Goal: Transaction & Acquisition: Purchase product/service

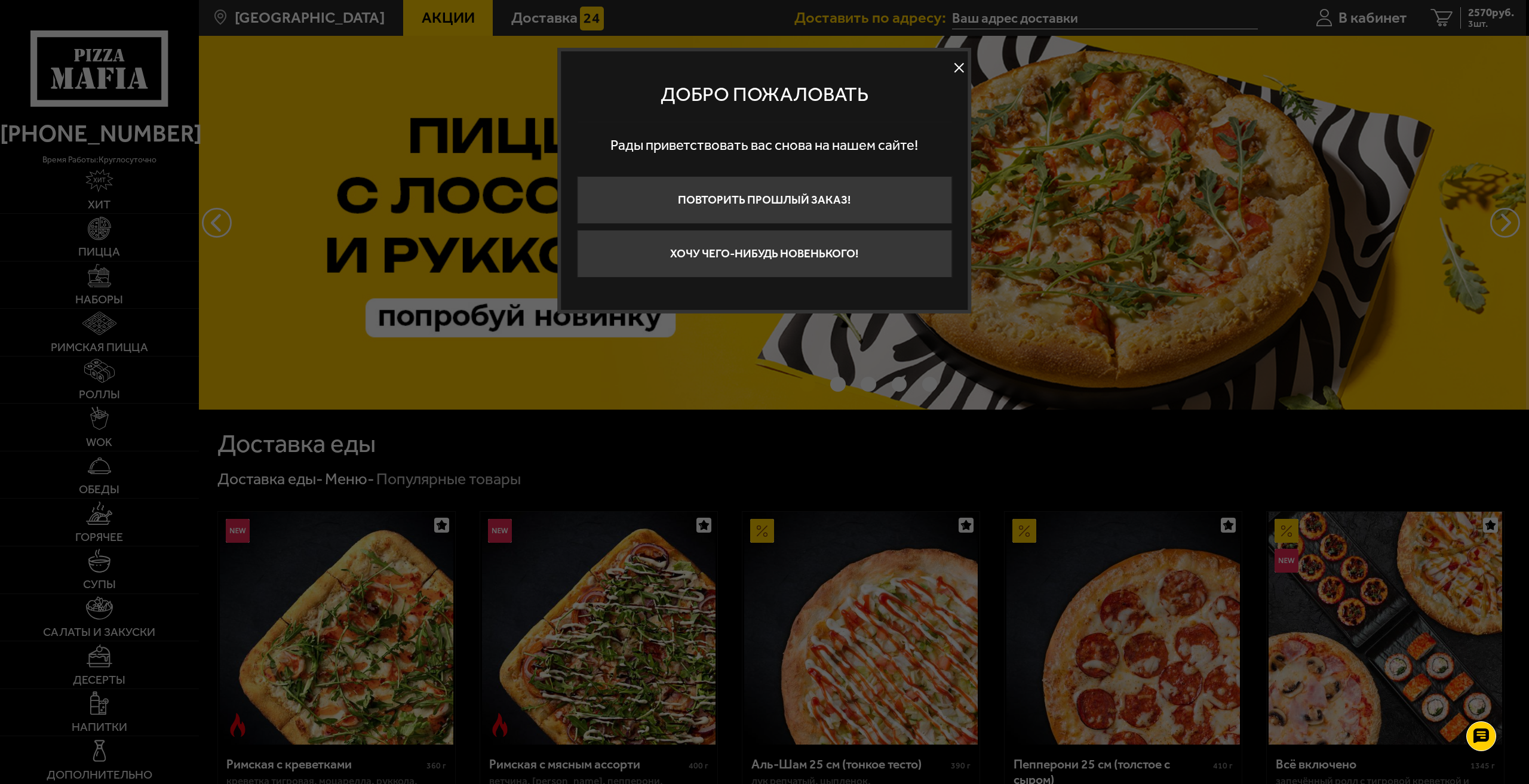
click at [962, 69] on button at bounding box center [959, 68] width 18 height 18
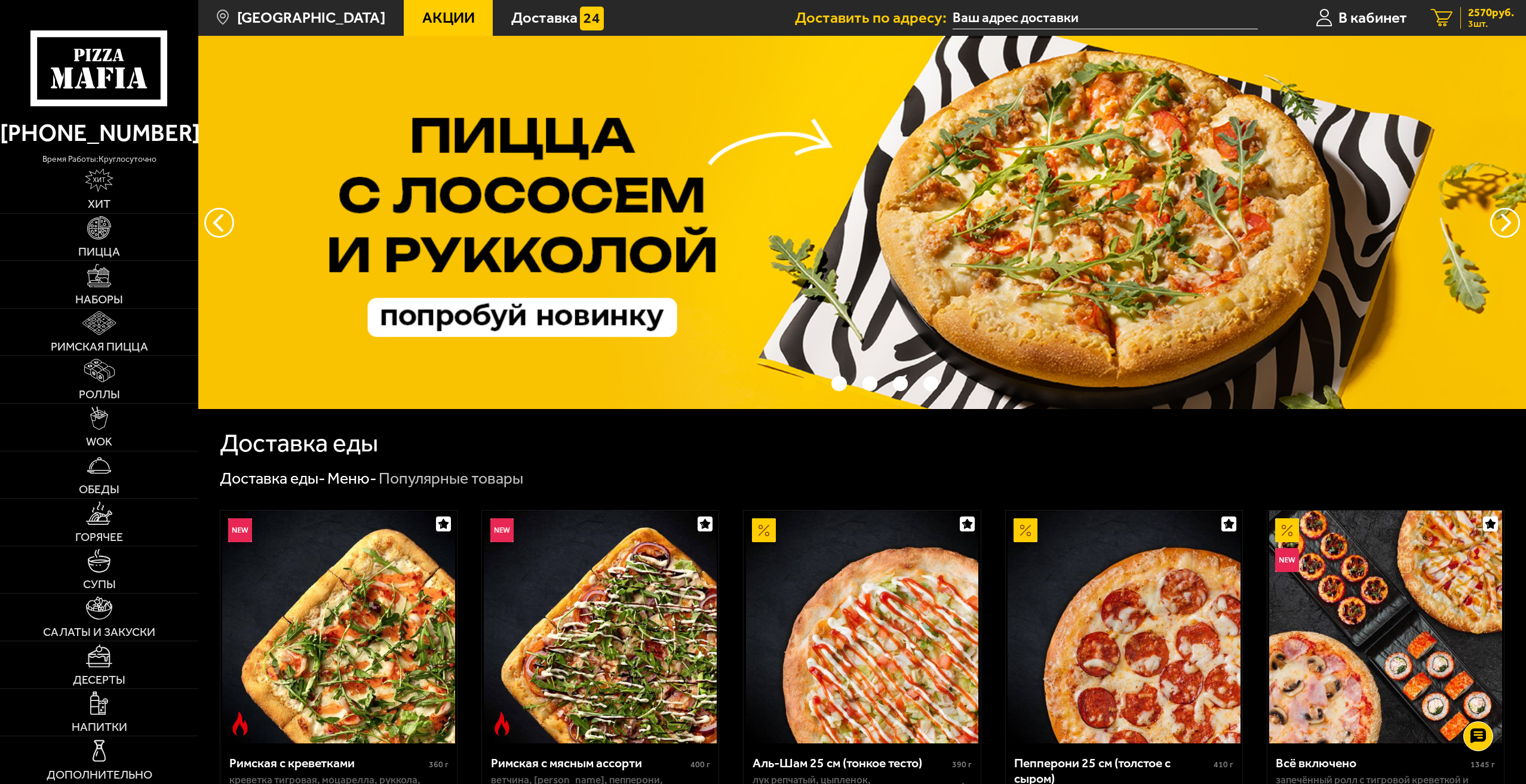
click at [1475, 17] on span "2570 руб." at bounding box center [1491, 13] width 46 height 11
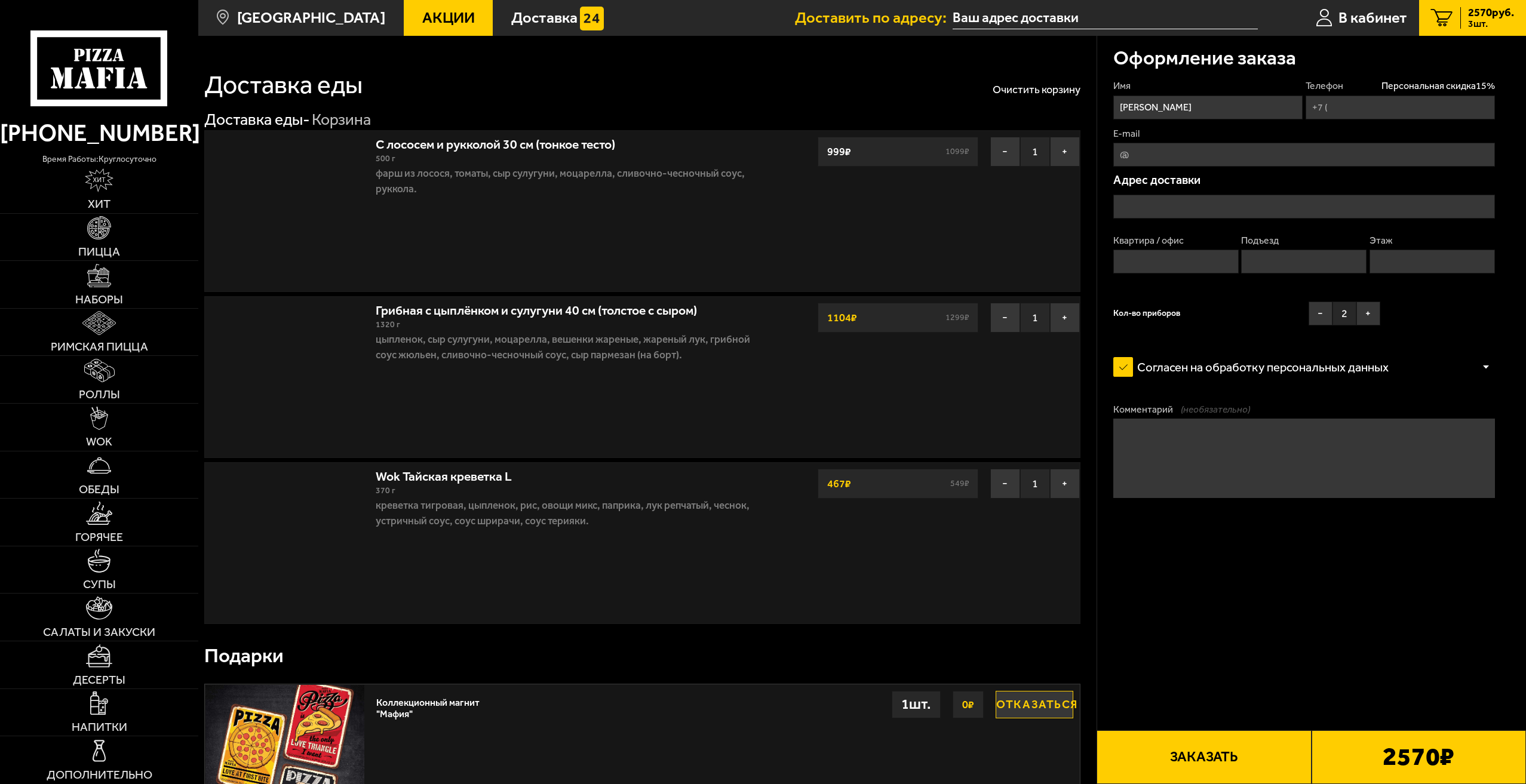
type input "[PHONE_NUMBER]"
type input "[STREET_ADDRESS]"
type input "103"
type input "2"
type input "12"
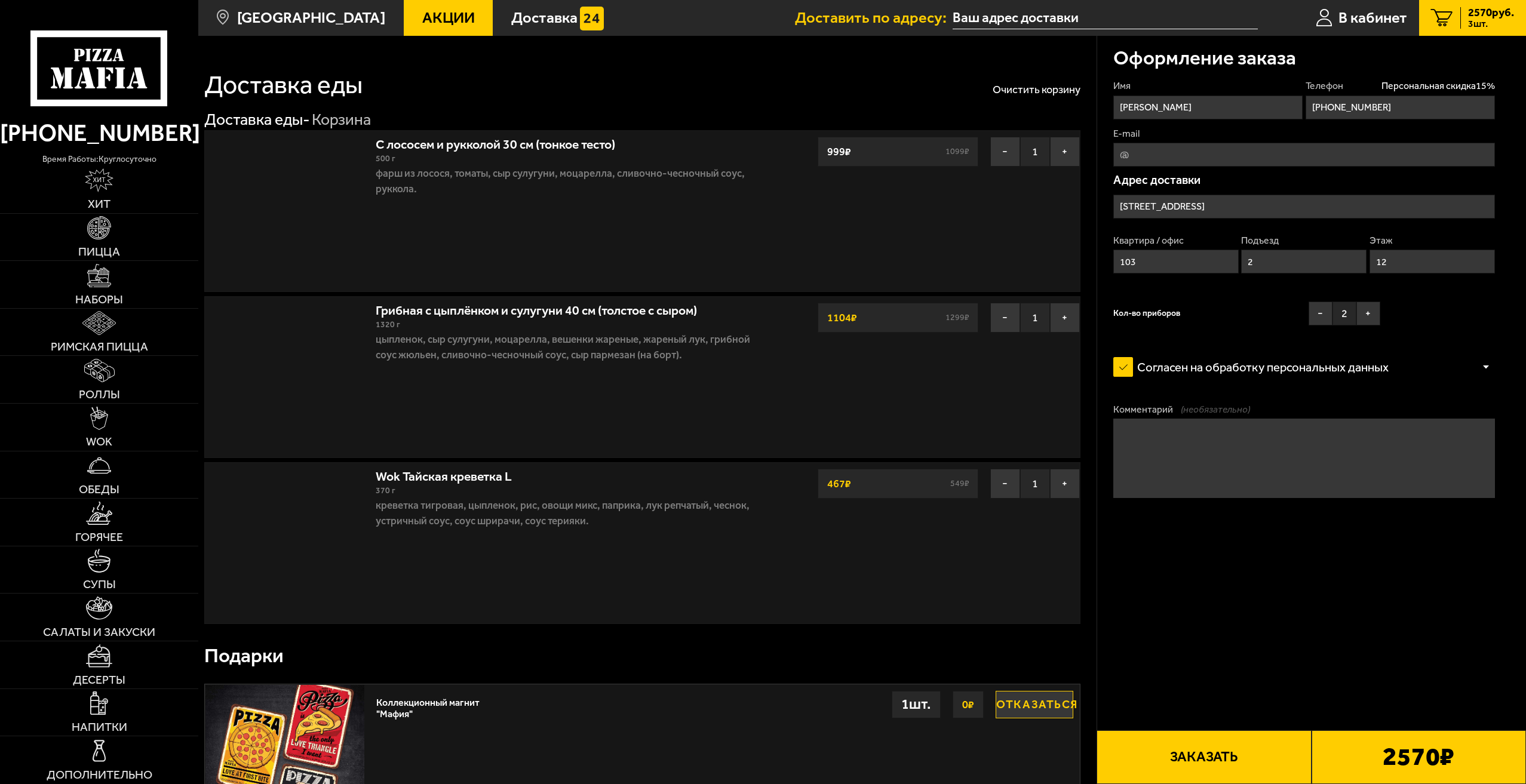
type input "[STREET_ADDRESS]"
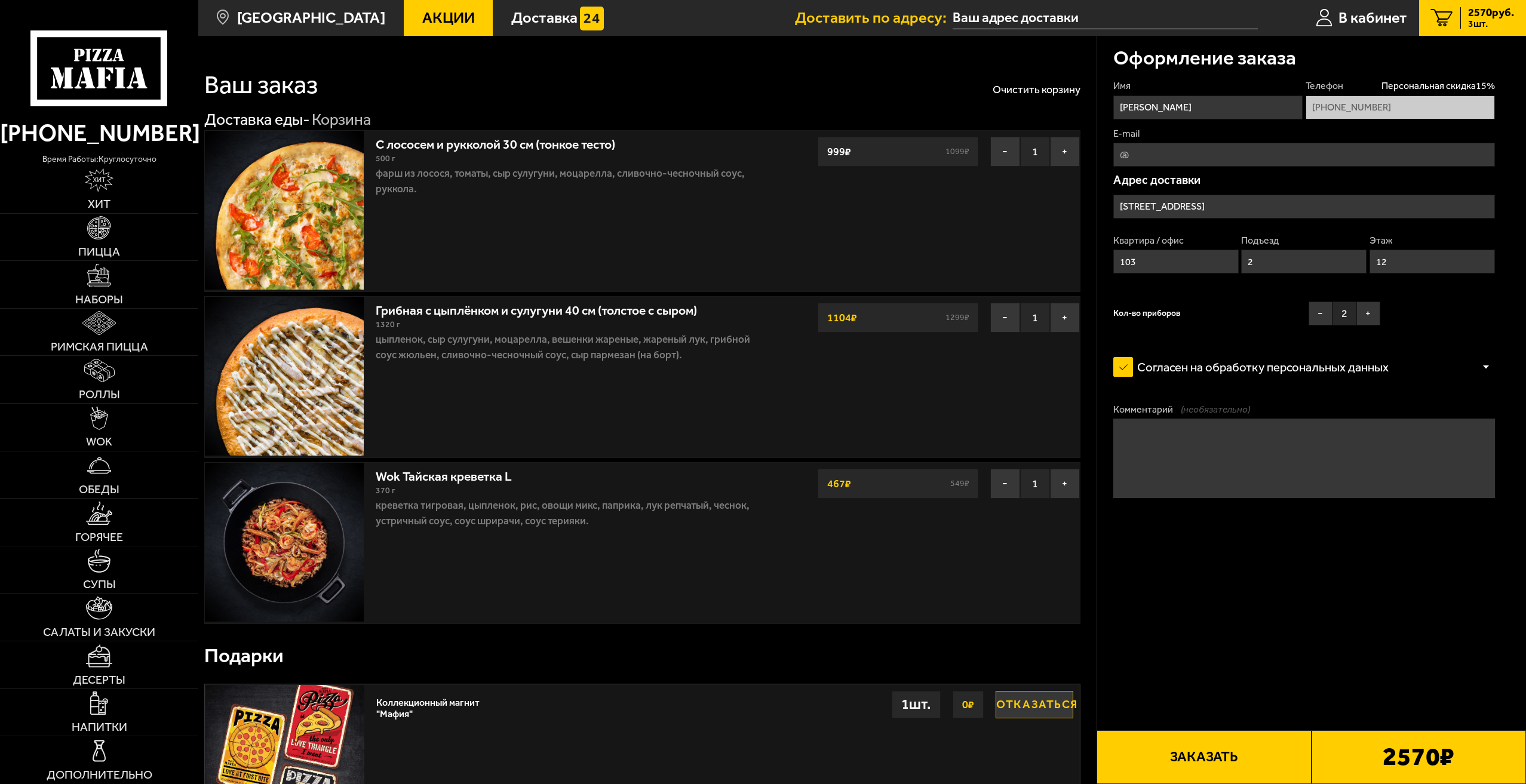
click at [1215, 757] on button "Заказать" at bounding box center [1203, 757] width 214 height 54
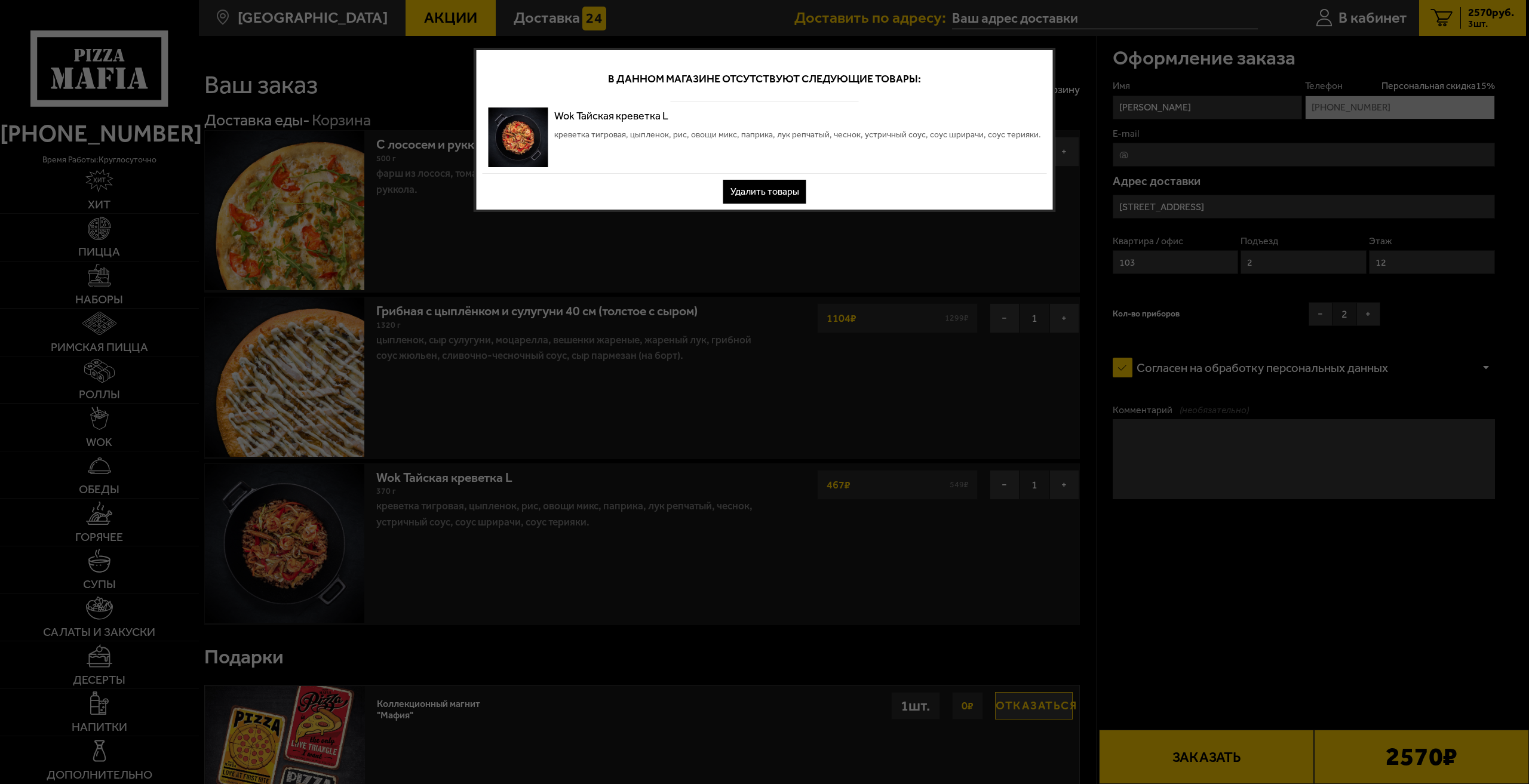
click at [782, 198] on button "Удалить товары" at bounding box center [764, 192] width 83 height 24
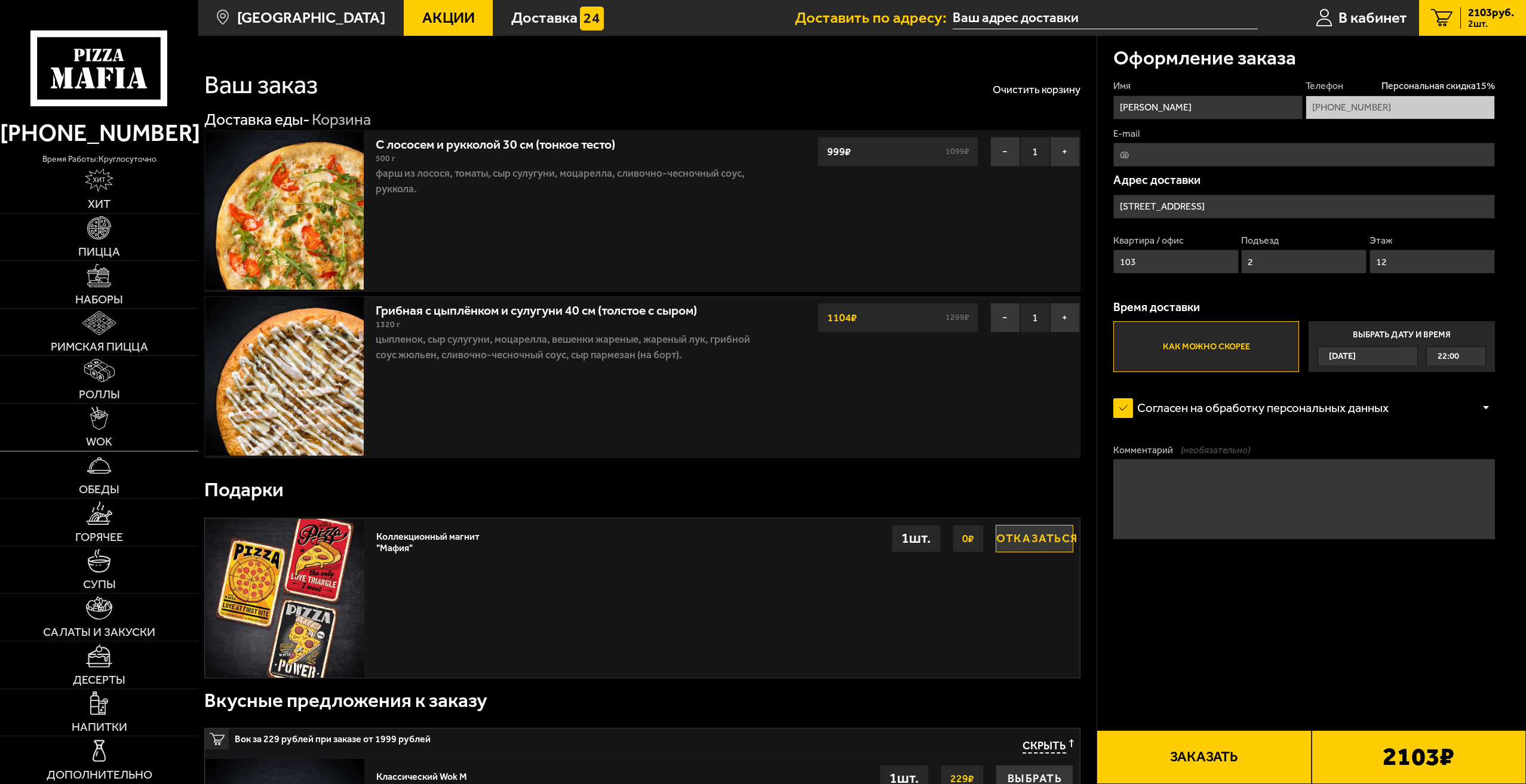
click at [109, 426] on link "WOK" at bounding box center [99, 427] width 198 height 47
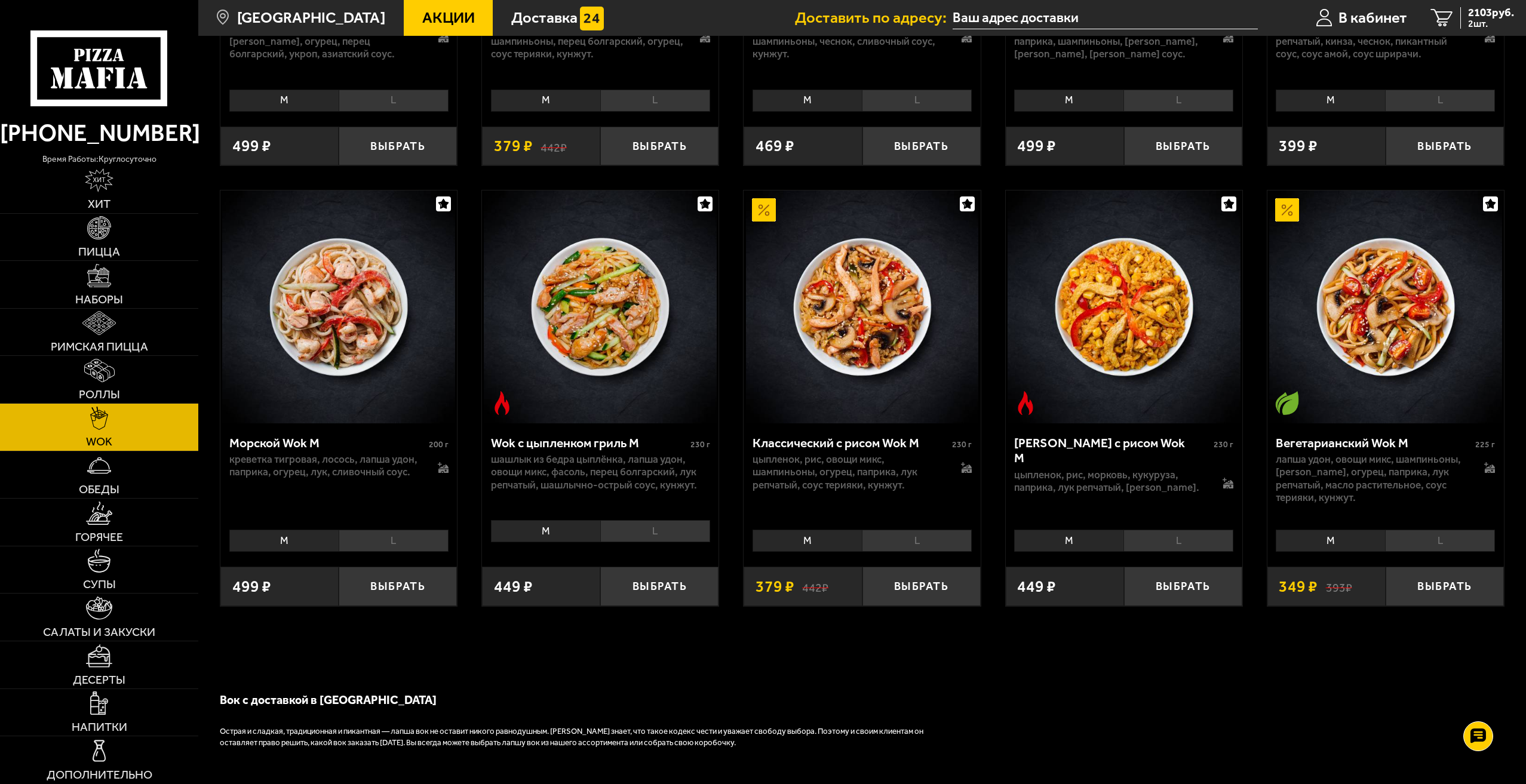
scroll to position [776, 0]
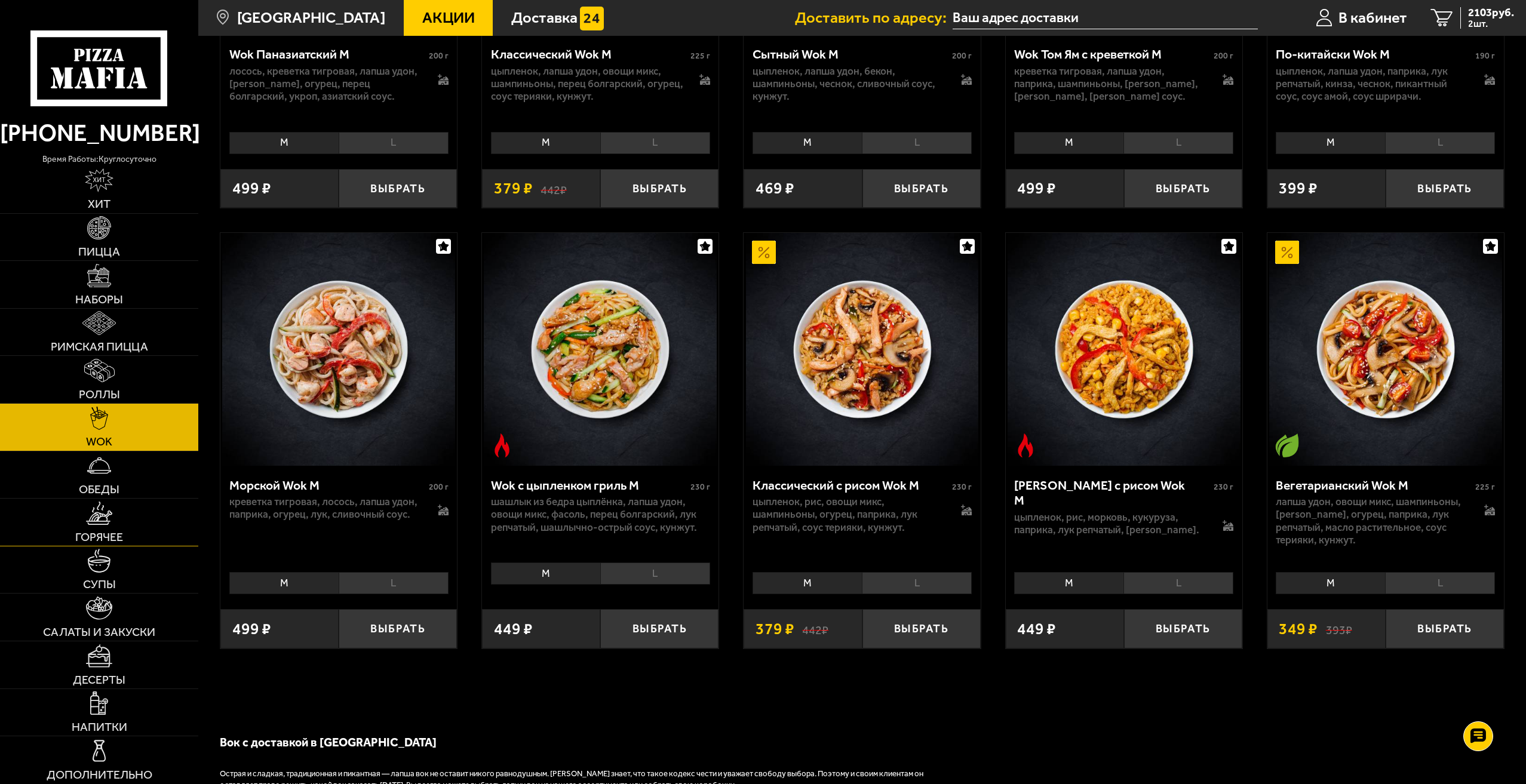
click at [89, 537] on span "Горячее" at bounding box center [99, 537] width 48 height 12
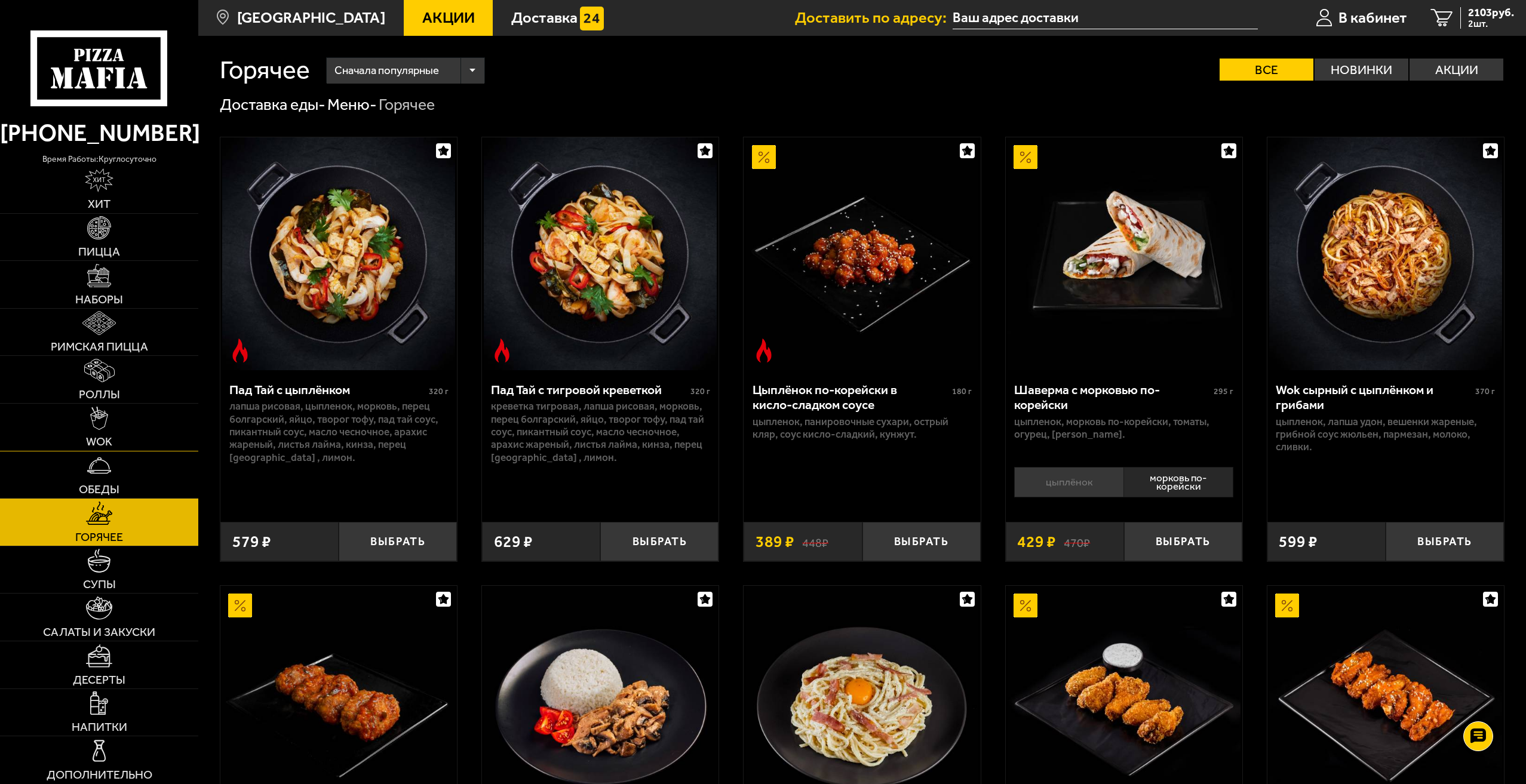
click at [110, 428] on link "WOK" at bounding box center [99, 427] width 198 height 47
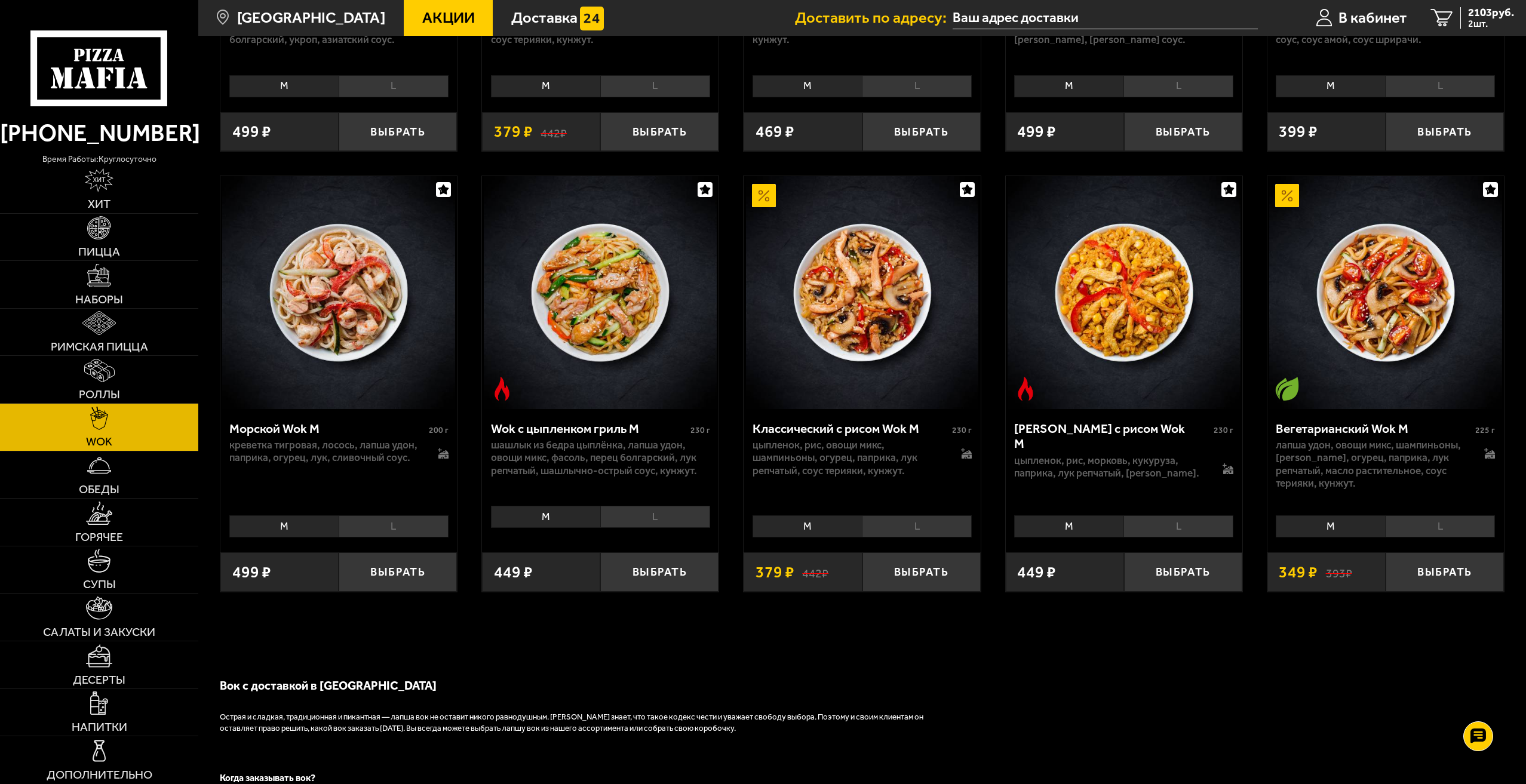
scroll to position [836, 0]
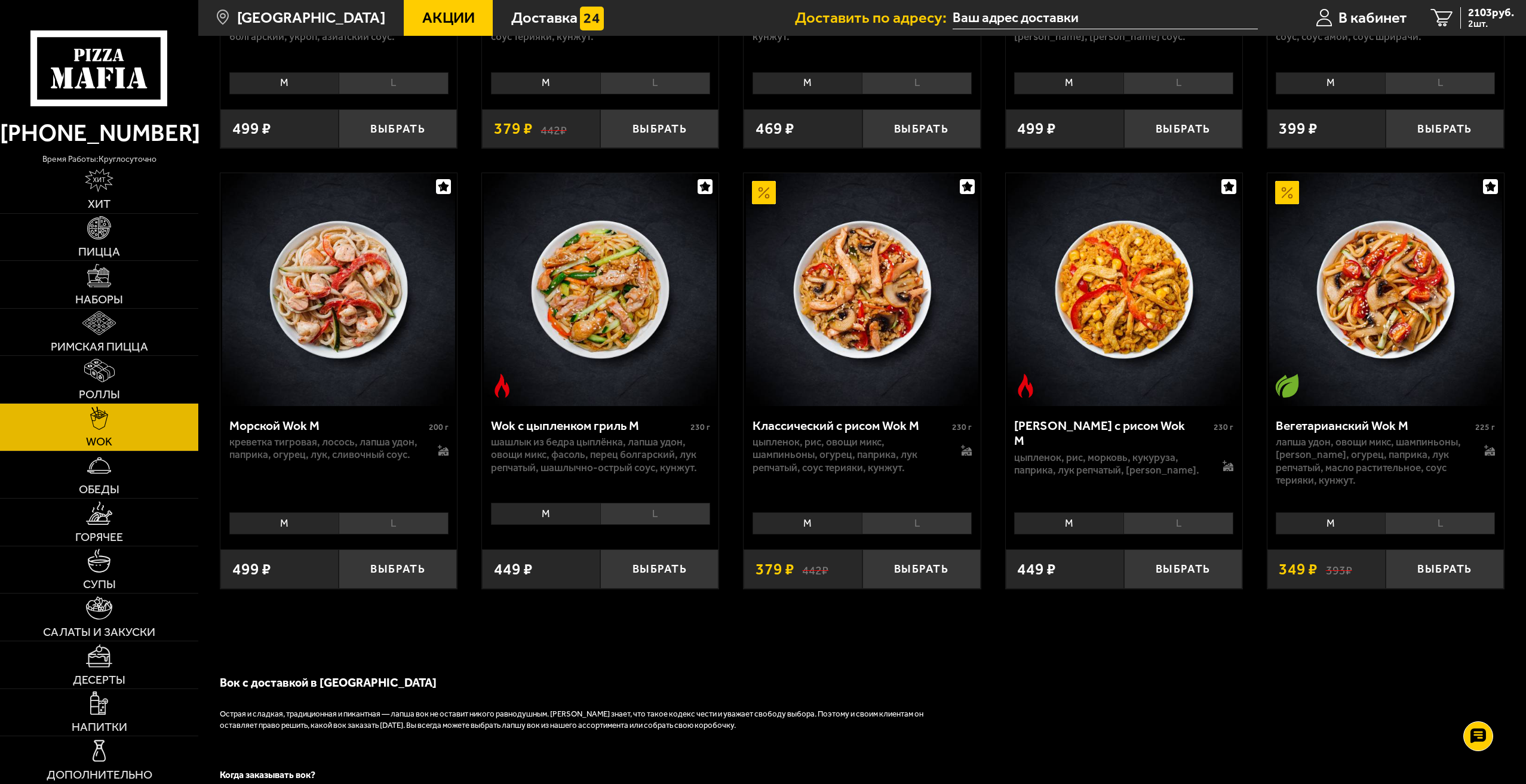
click at [916, 525] on li "L" at bounding box center [917, 523] width 110 height 22
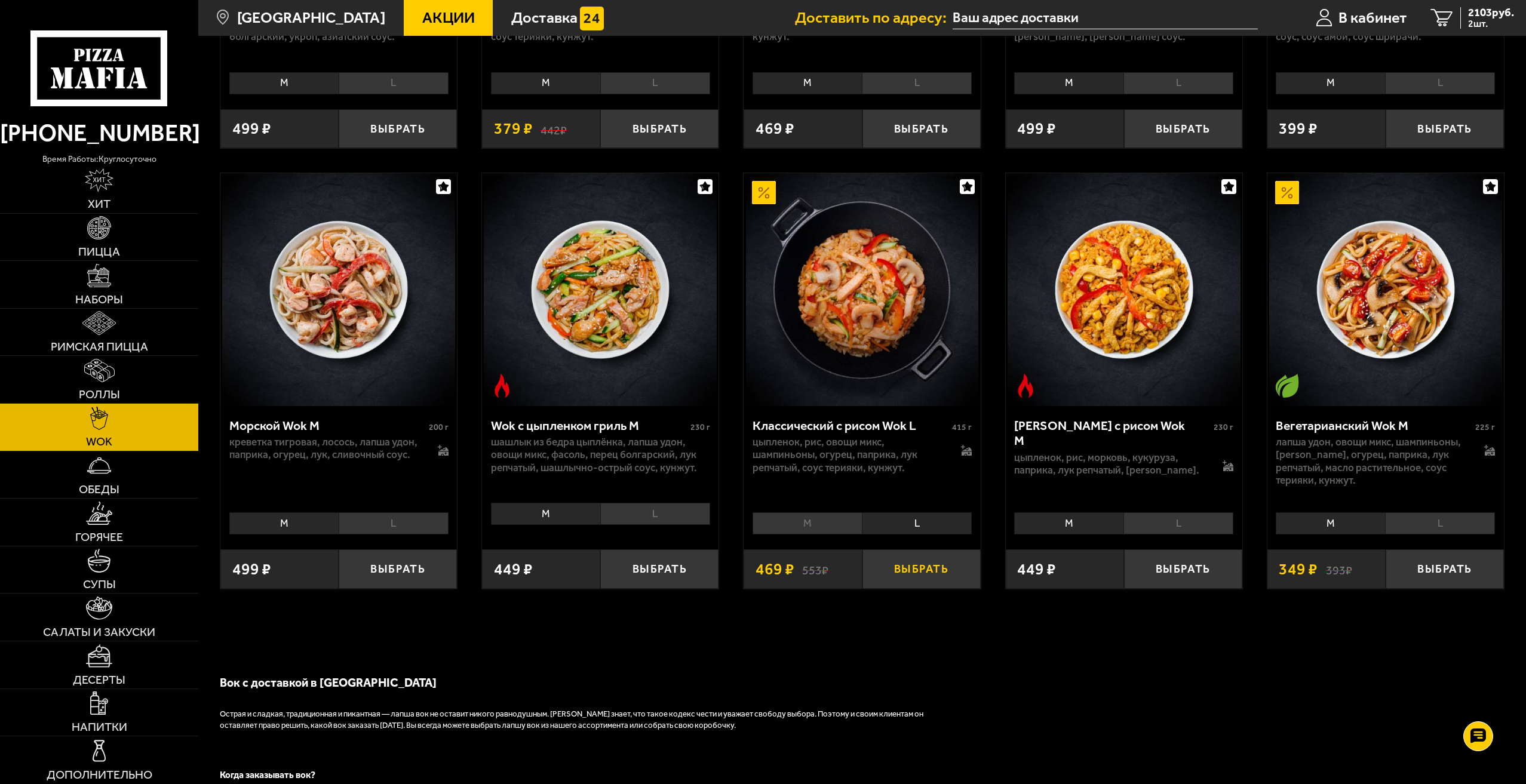
click at [929, 579] on button "Выбрать" at bounding box center [922, 568] width 118 height 39
click at [1487, 20] on span "3 шт." at bounding box center [1491, 24] width 46 height 10
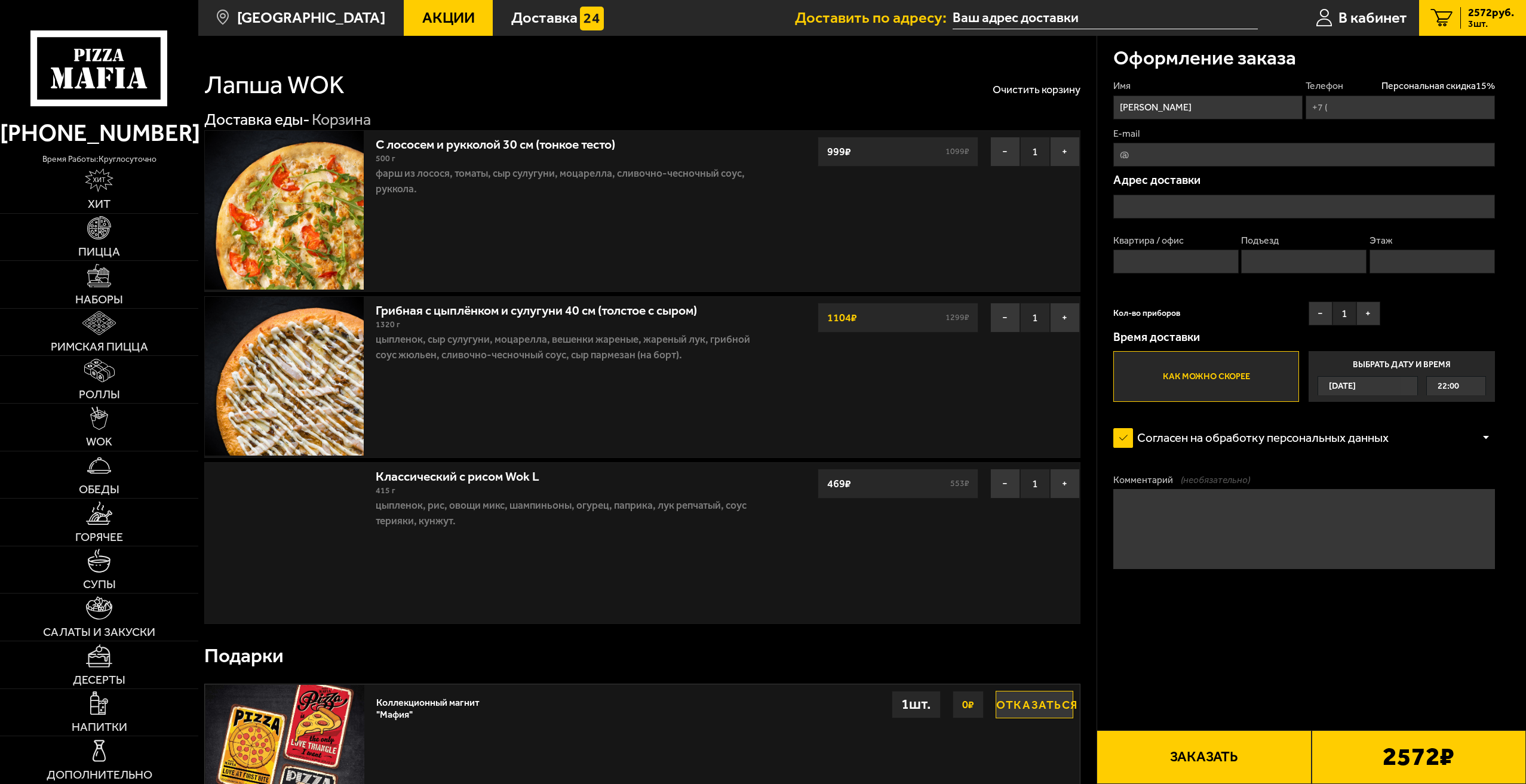
type input "[PHONE_NUMBER]"
type input "[STREET_ADDRESS]"
type input "103"
type input "2"
type input "12"
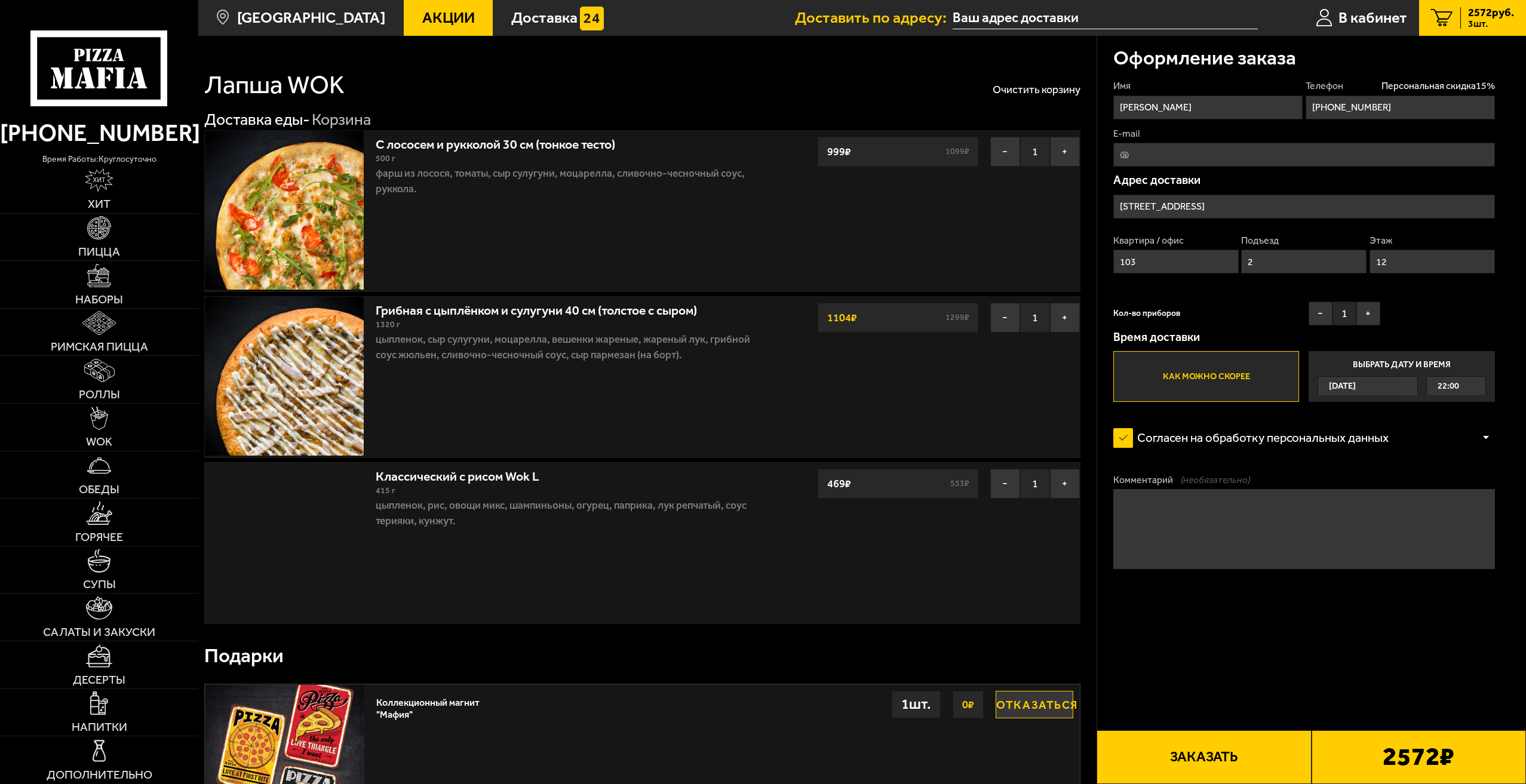
type input "[STREET_ADDRESS]"
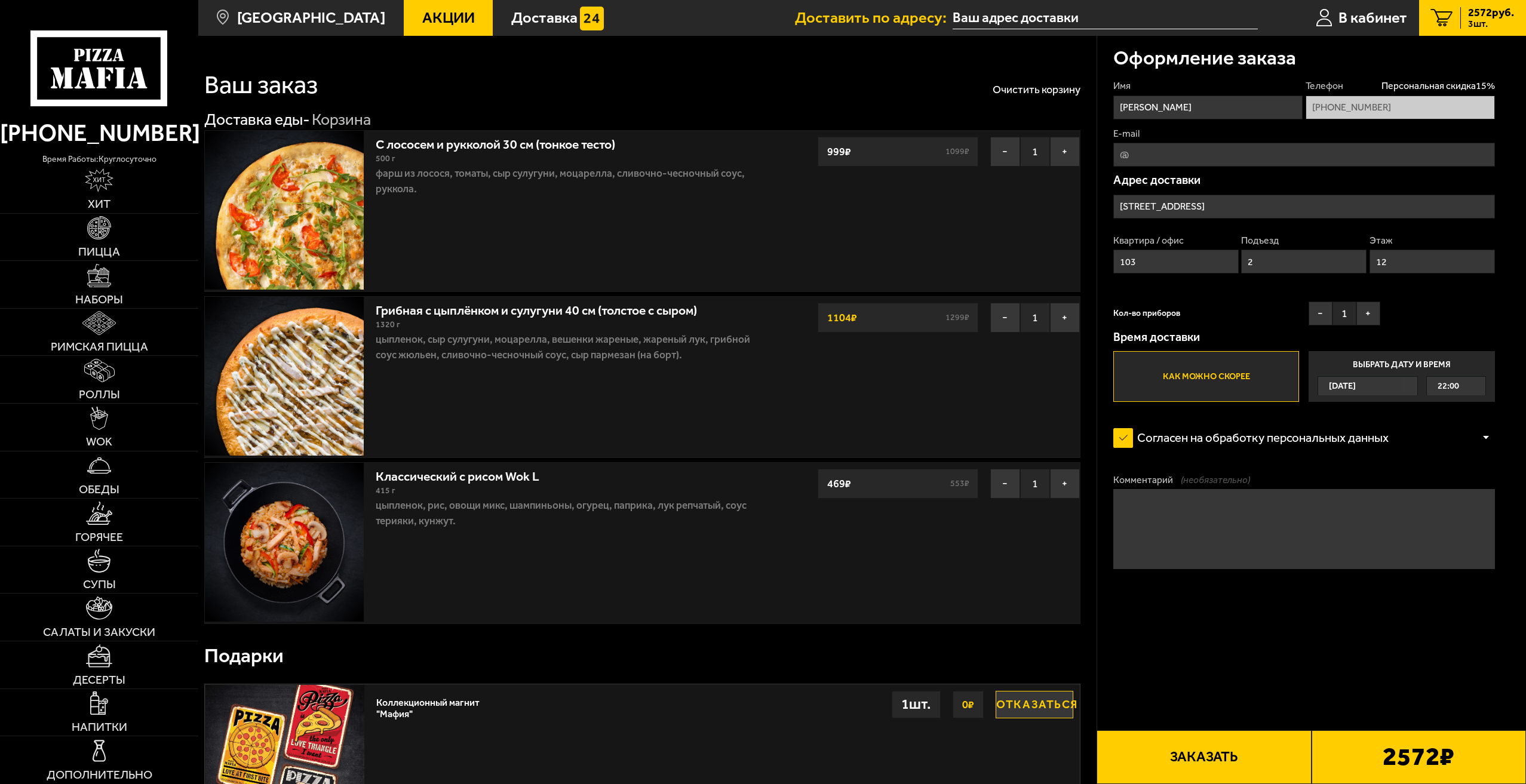
click at [1215, 759] on button "Заказать" at bounding box center [1203, 757] width 214 height 54
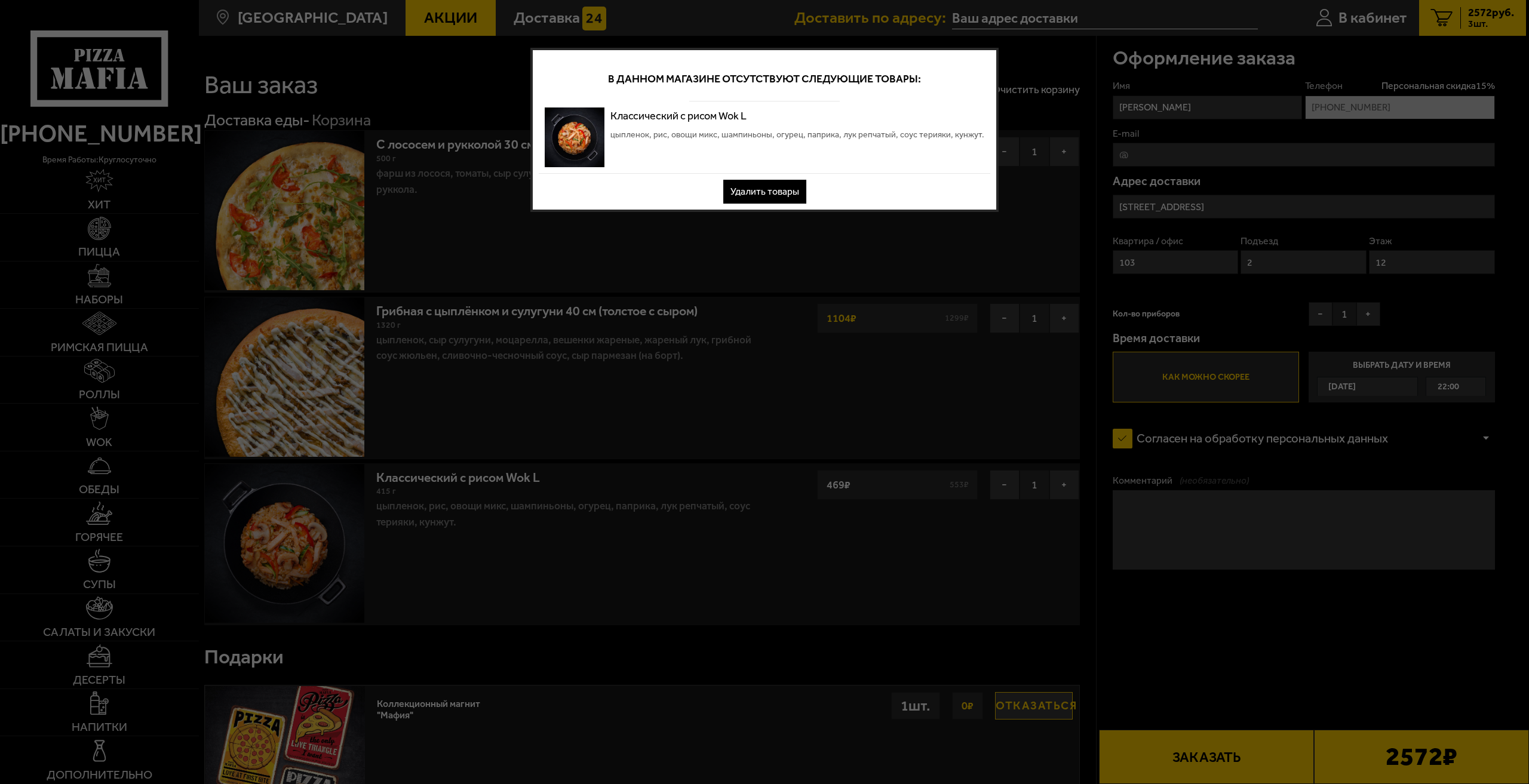
click at [775, 192] on button "Удалить товары" at bounding box center [764, 192] width 83 height 24
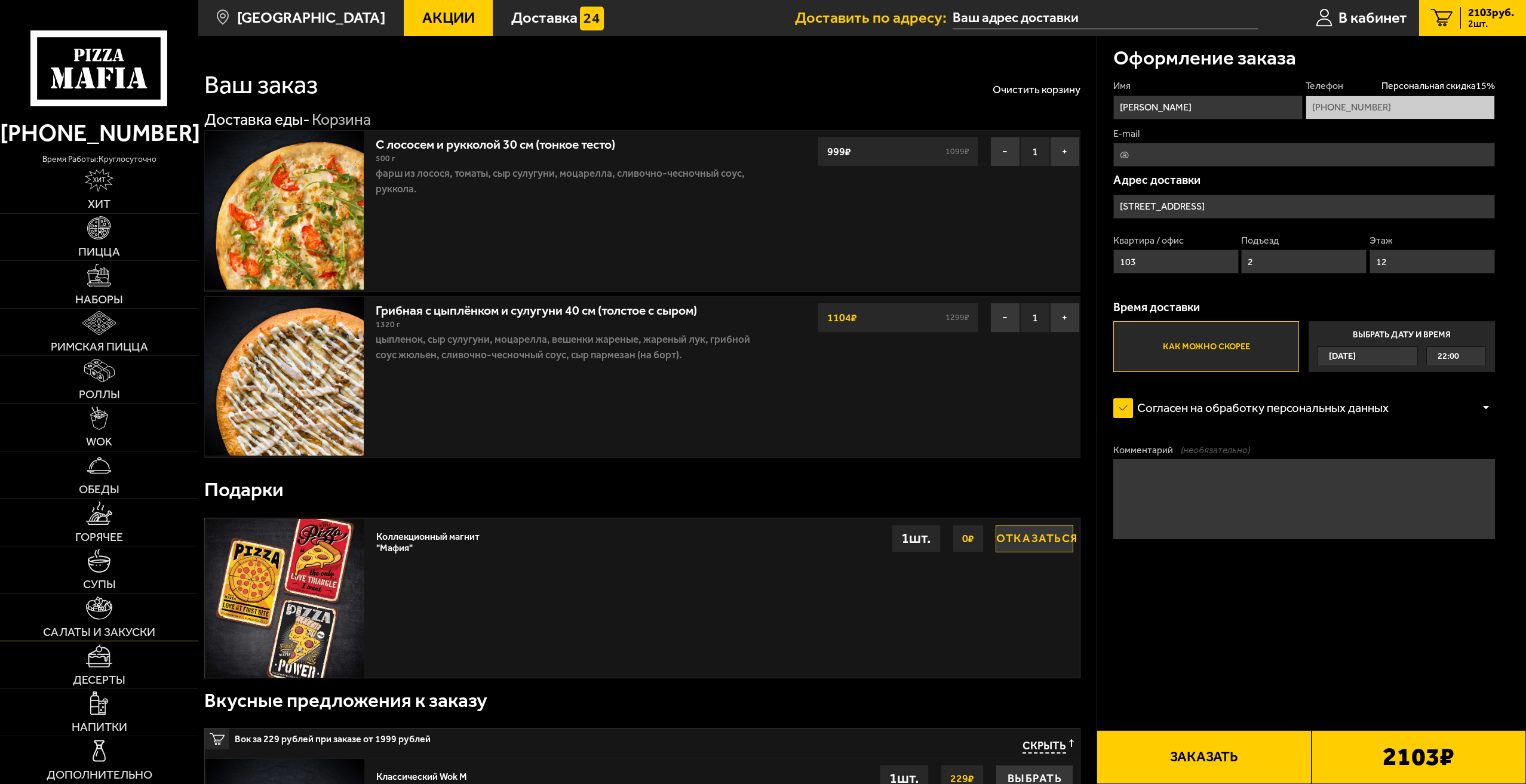
click at [96, 613] on img at bounding box center [99, 608] width 27 height 23
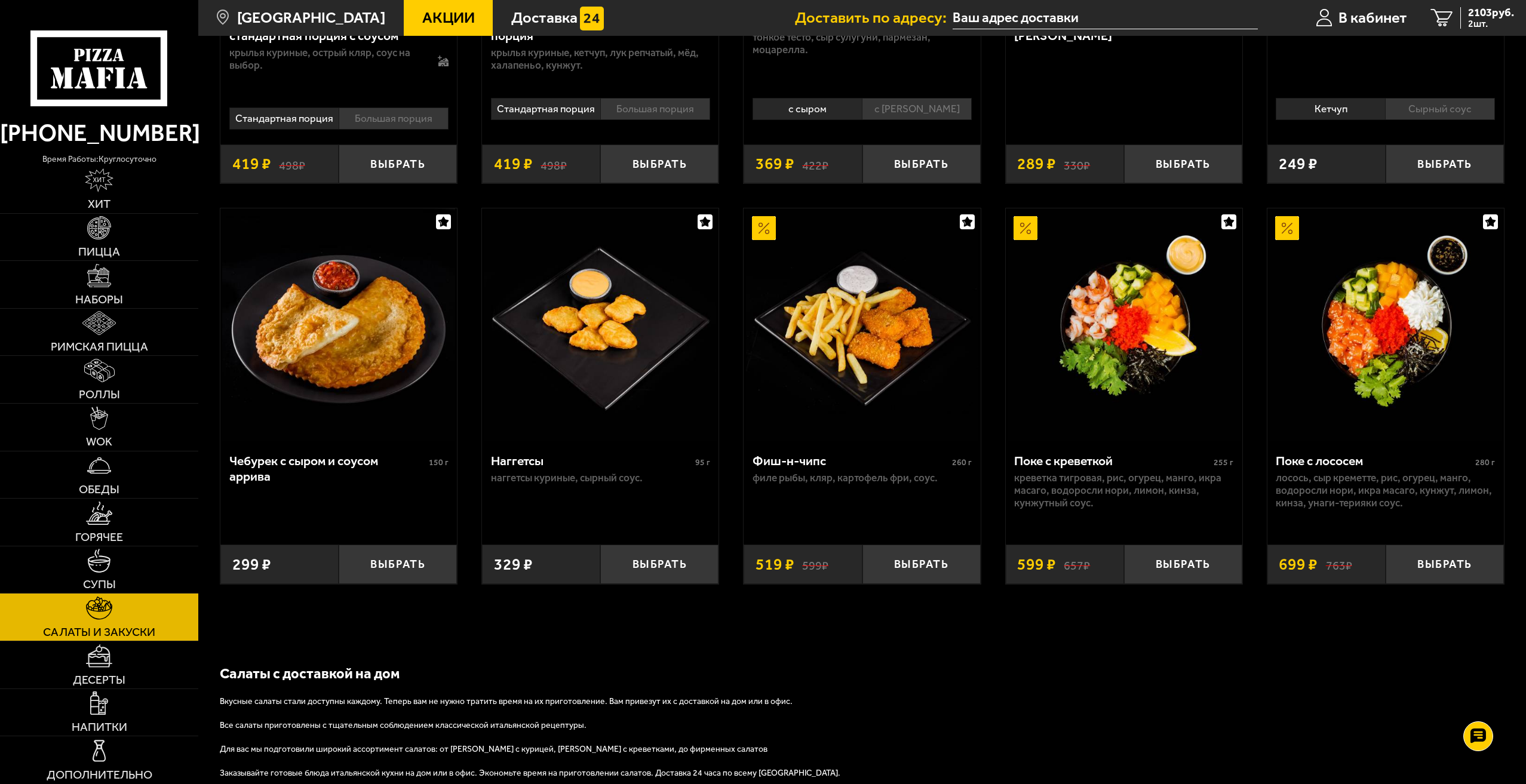
scroll to position [792, 0]
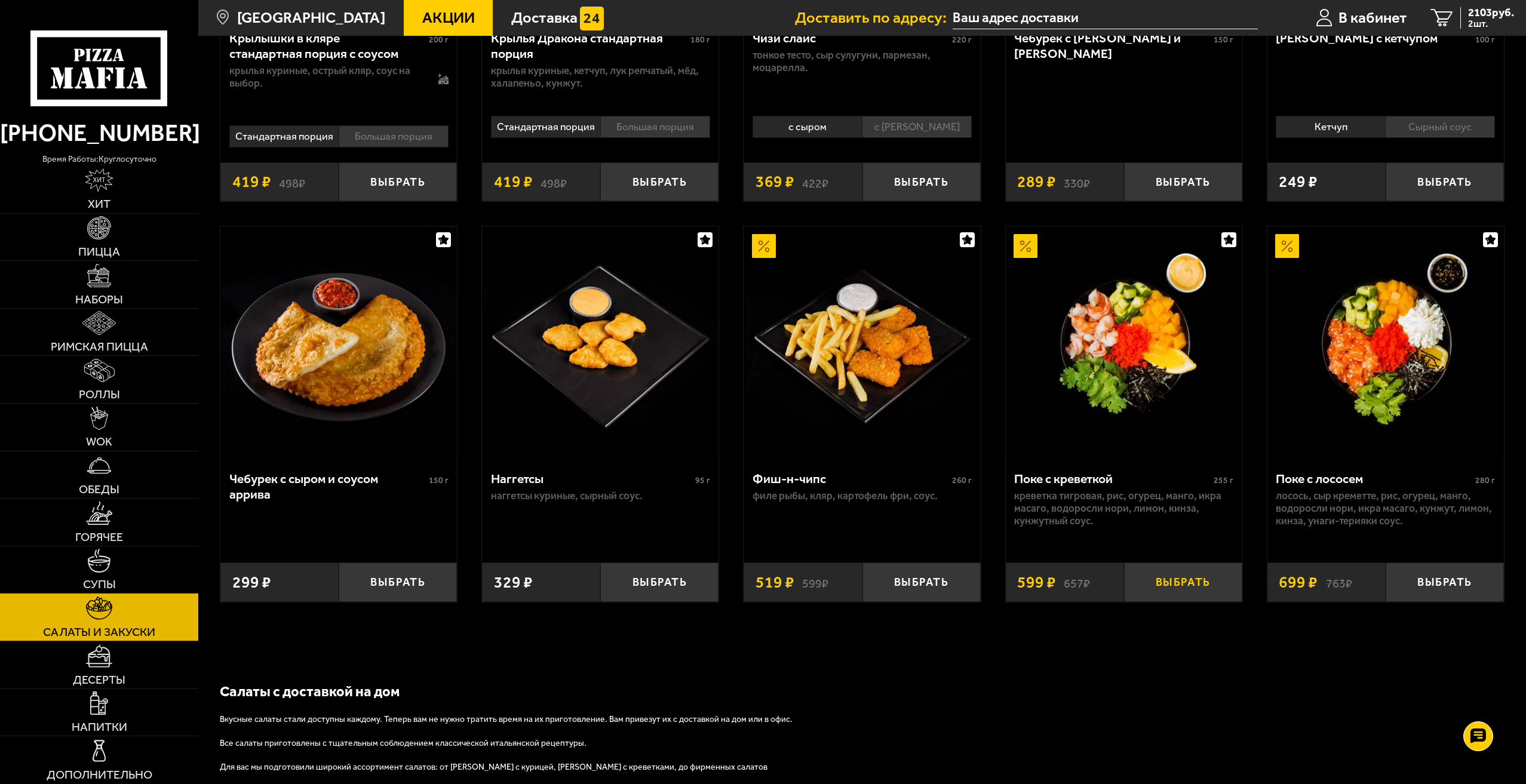
click at [1183, 594] on button "Выбрать" at bounding box center [1183, 582] width 118 height 39
click at [1488, 17] on span "2702 руб." at bounding box center [1491, 13] width 46 height 11
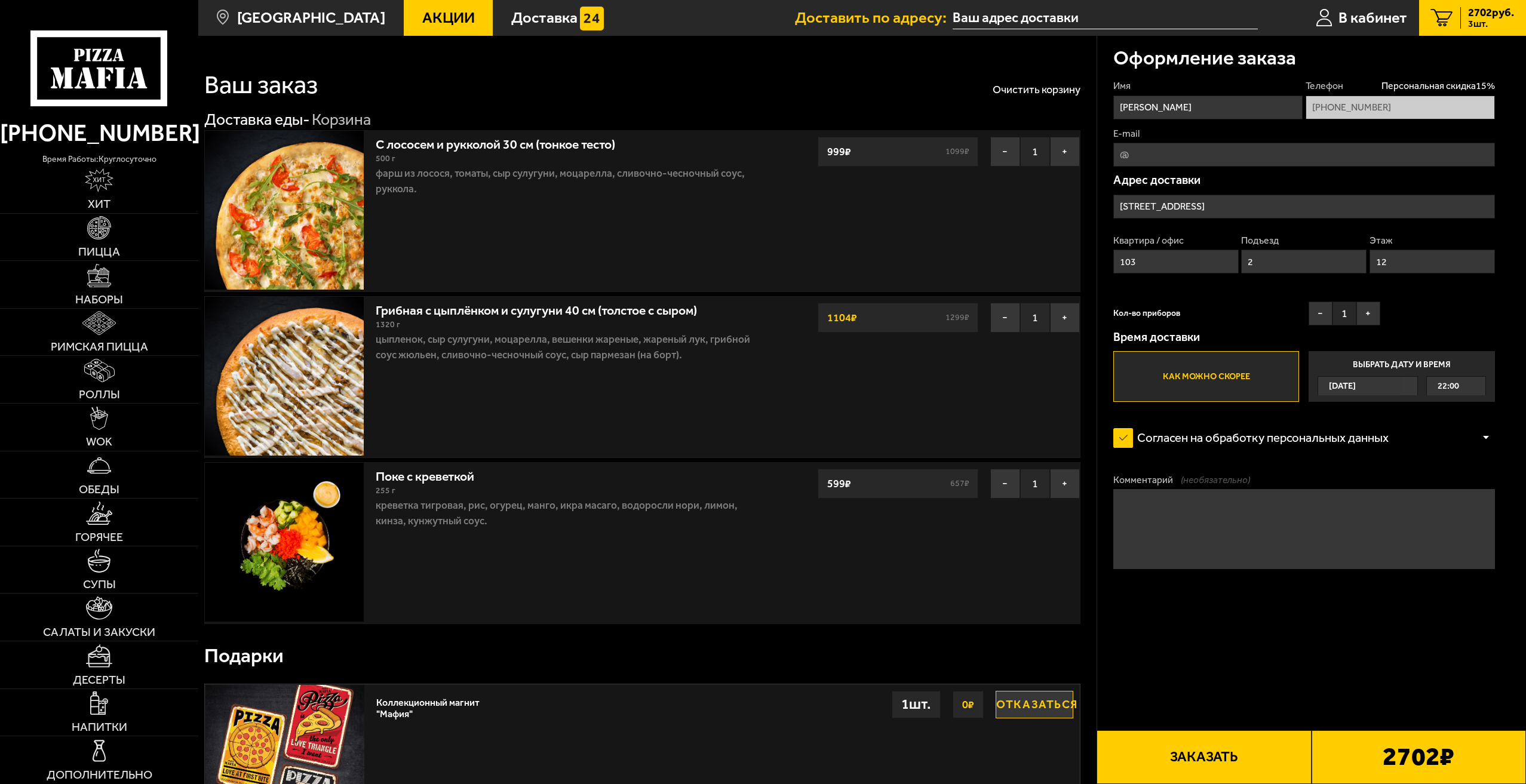
click at [1180, 758] on button "Заказать" at bounding box center [1203, 757] width 214 height 54
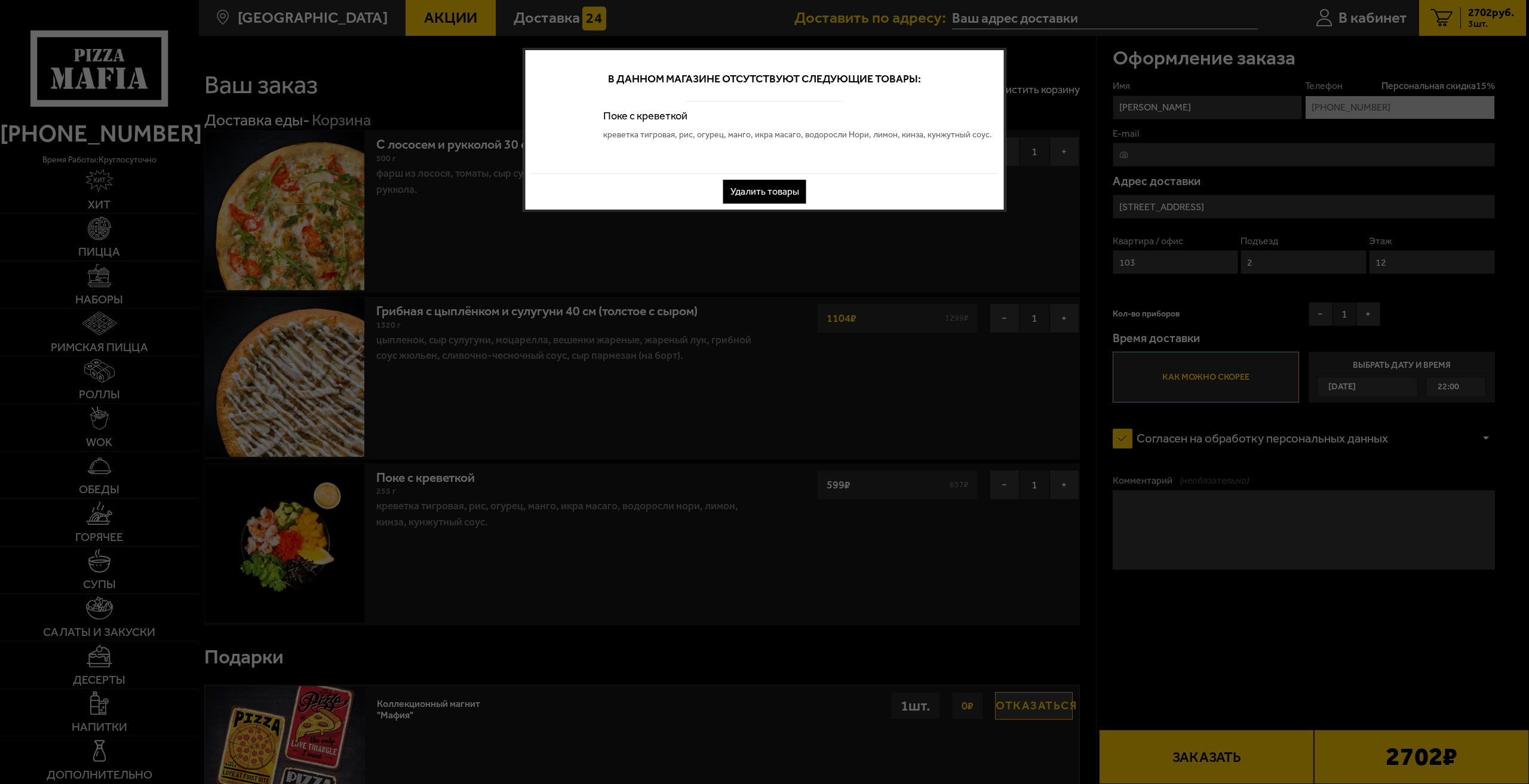
click at [773, 193] on button "Удалить товары" at bounding box center [764, 192] width 83 height 24
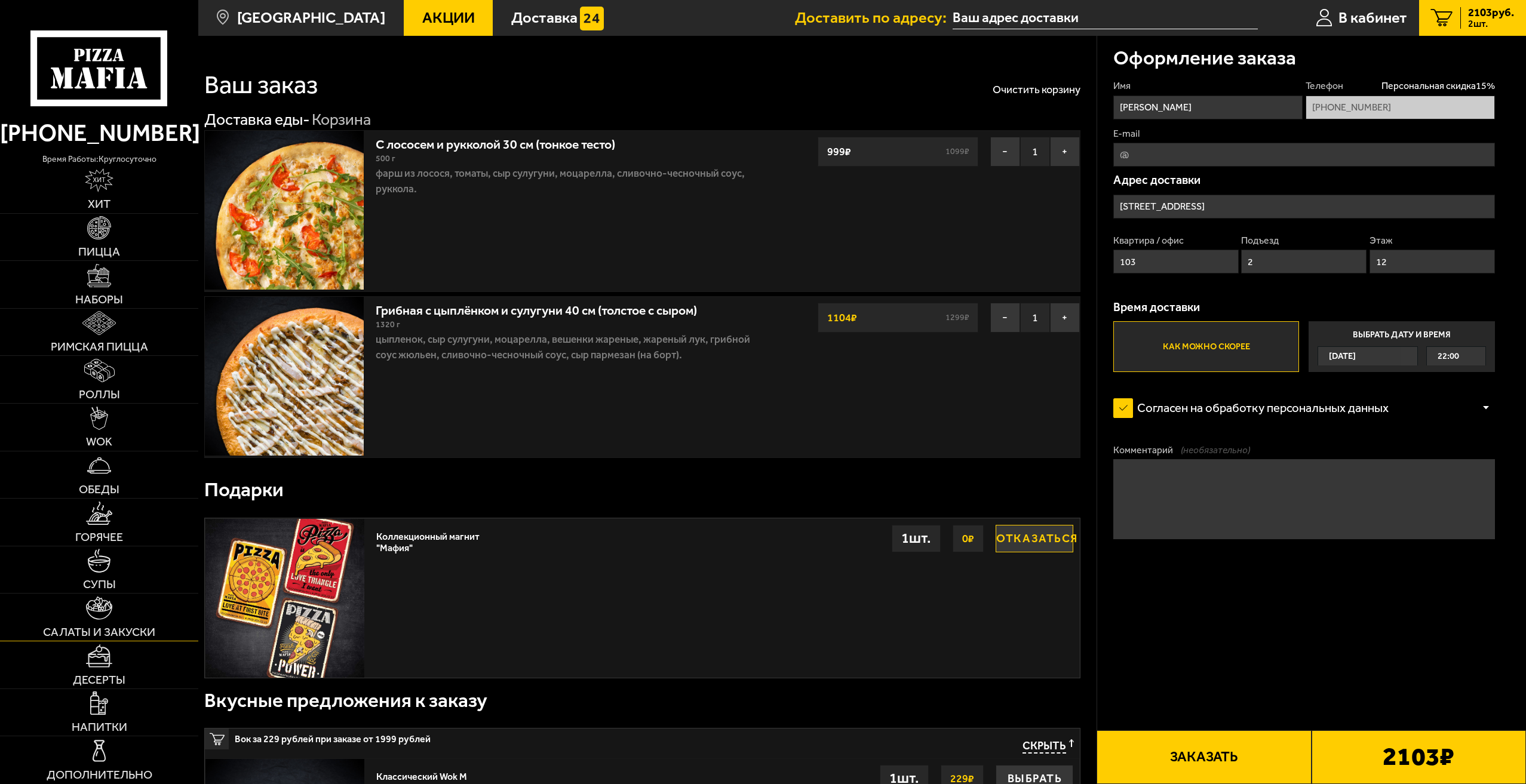
click at [104, 618] on img at bounding box center [99, 608] width 27 height 23
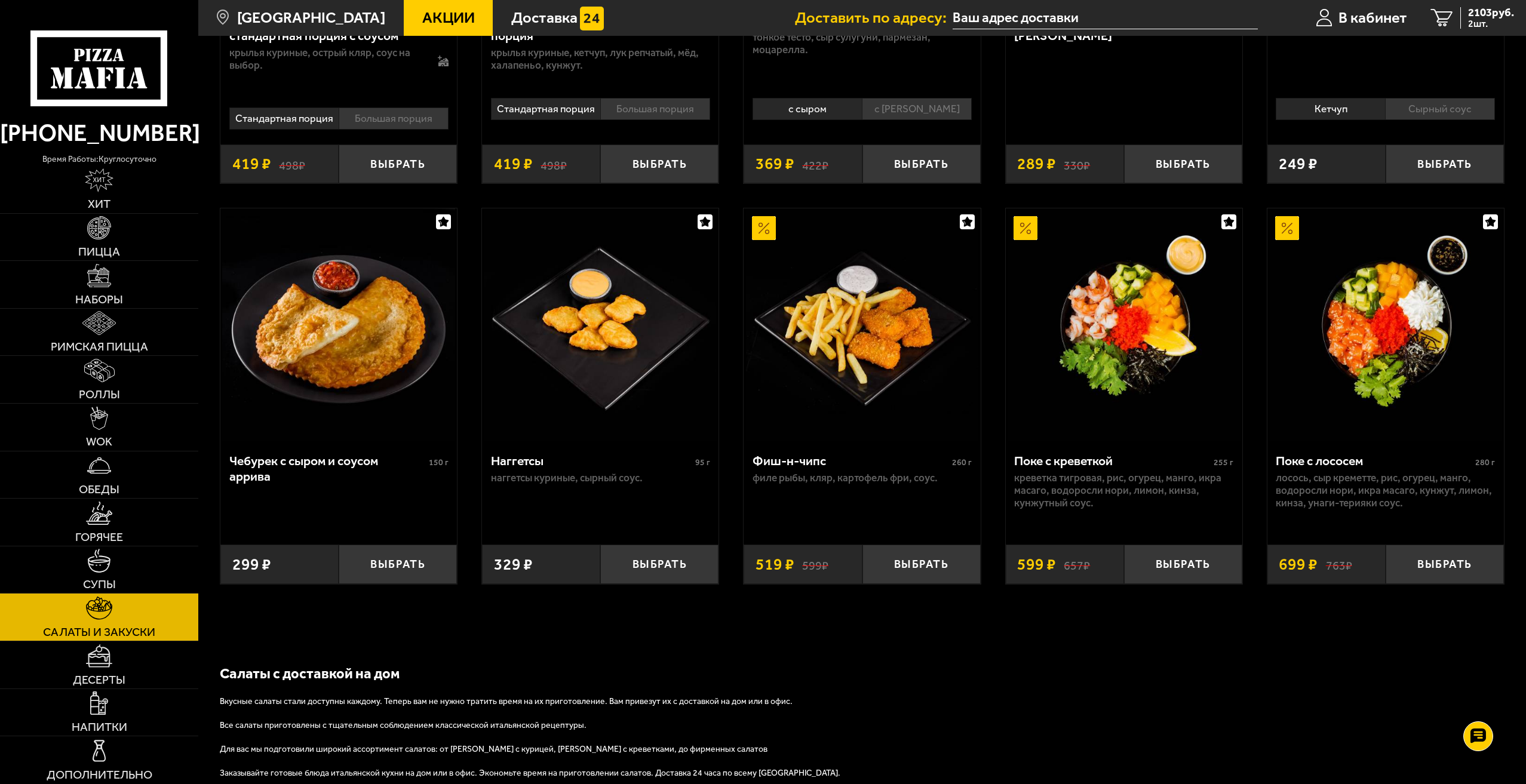
scroll to position [836, 0]
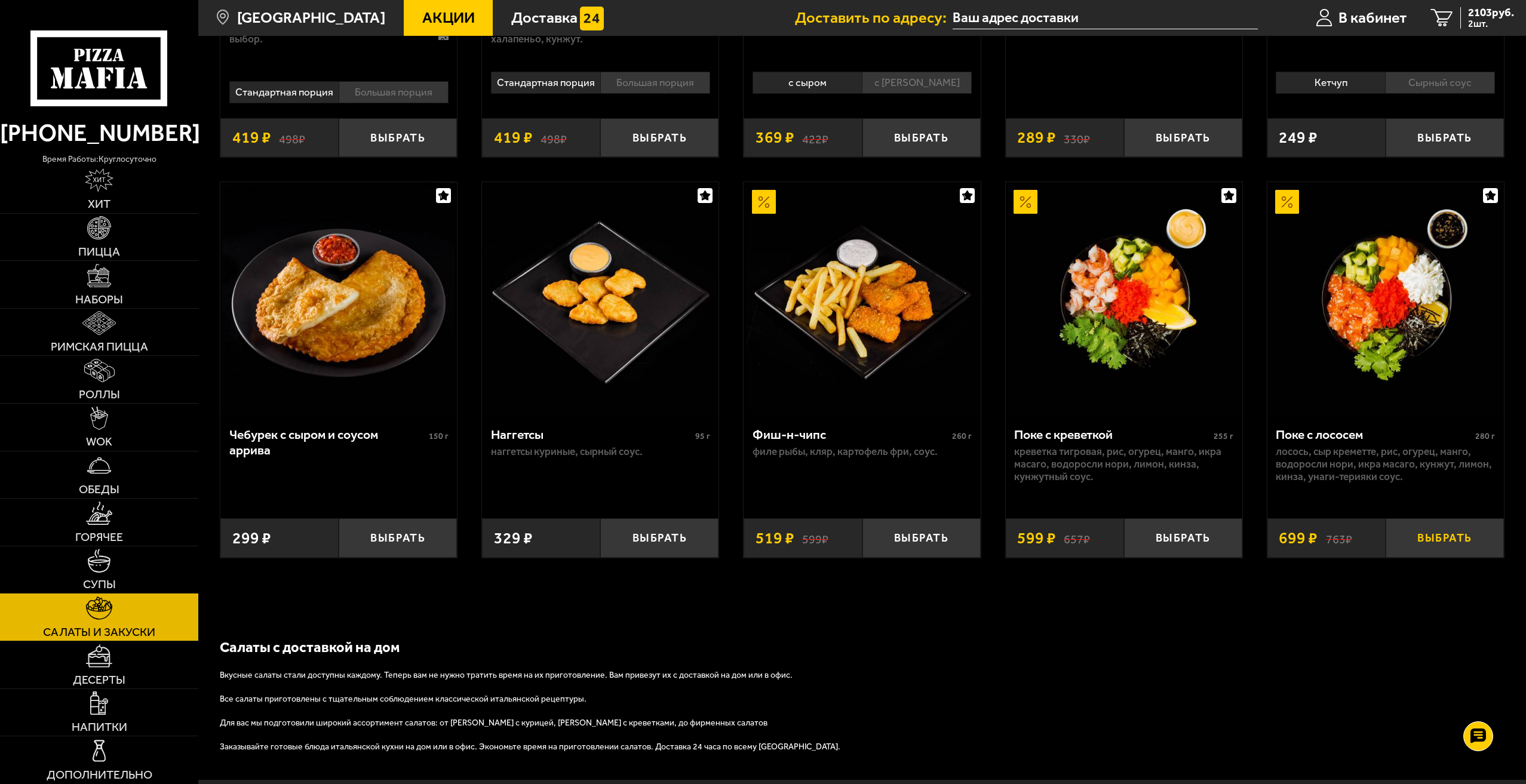
click at [1450, 540] on button "Выбрать" at bounding box center [1445, 537] width 118 height 39
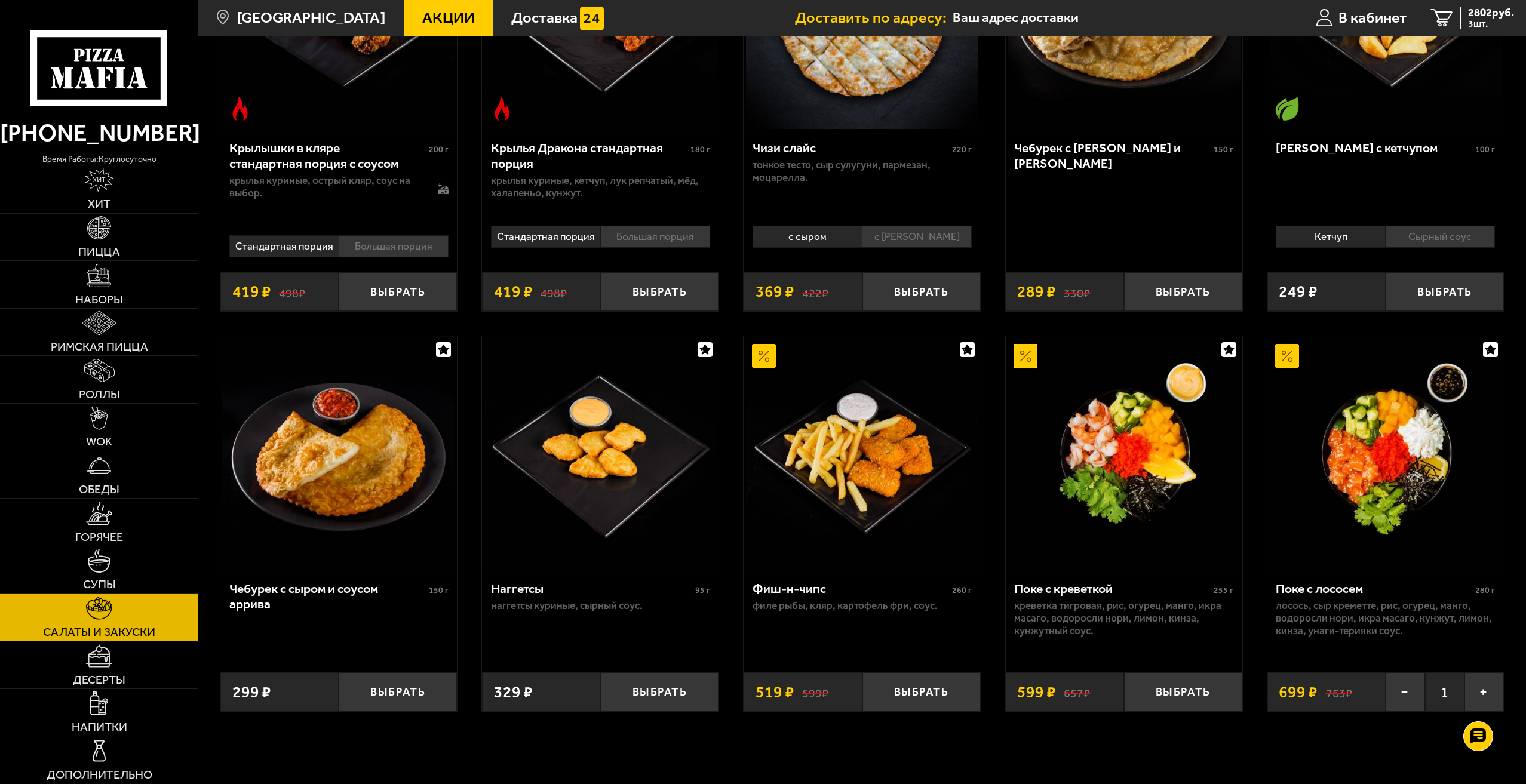
scroll to position [597, 0]
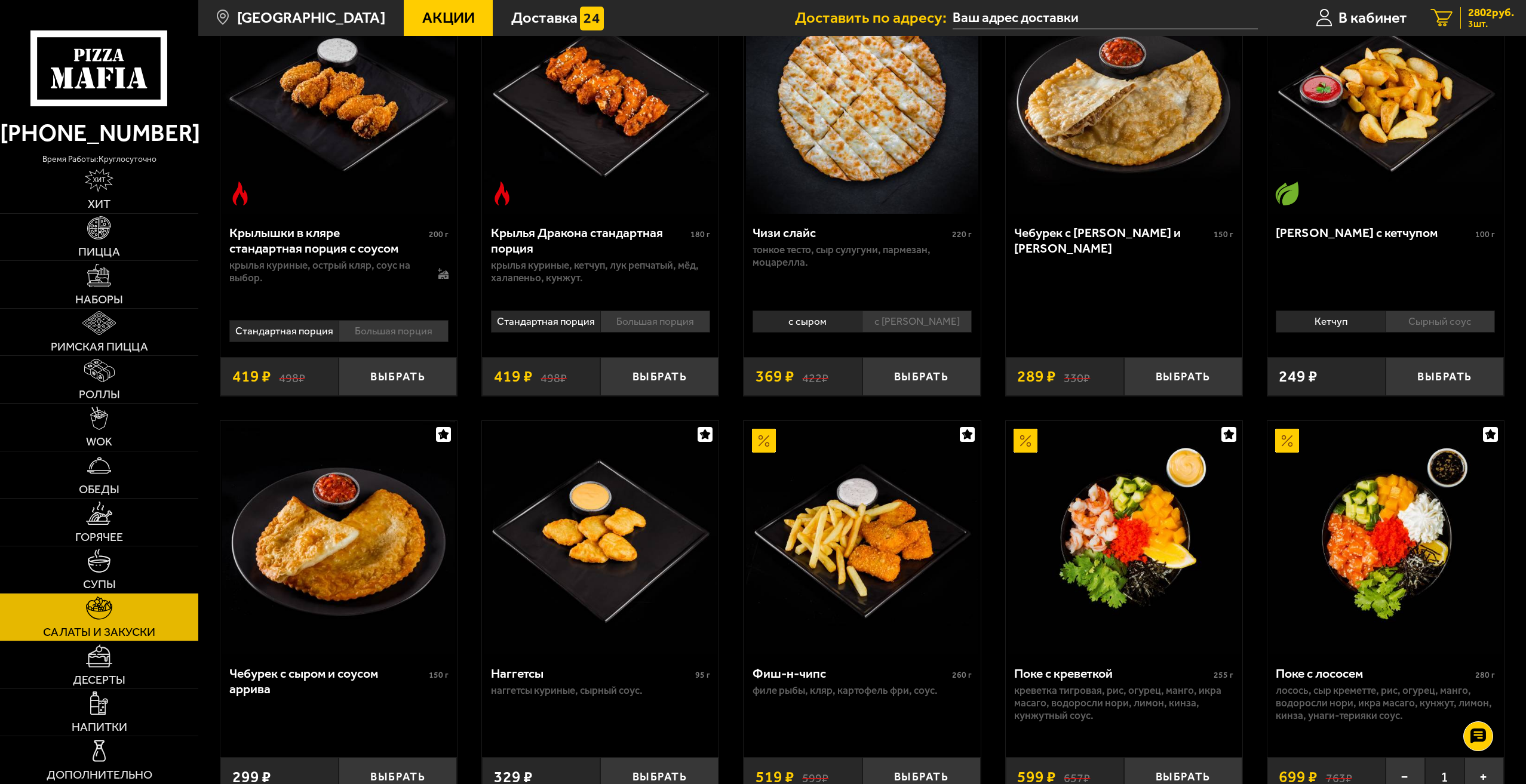
click at [1479, 20] on span "3 шт." at bounding box center [1491, 24] width 46 height 10
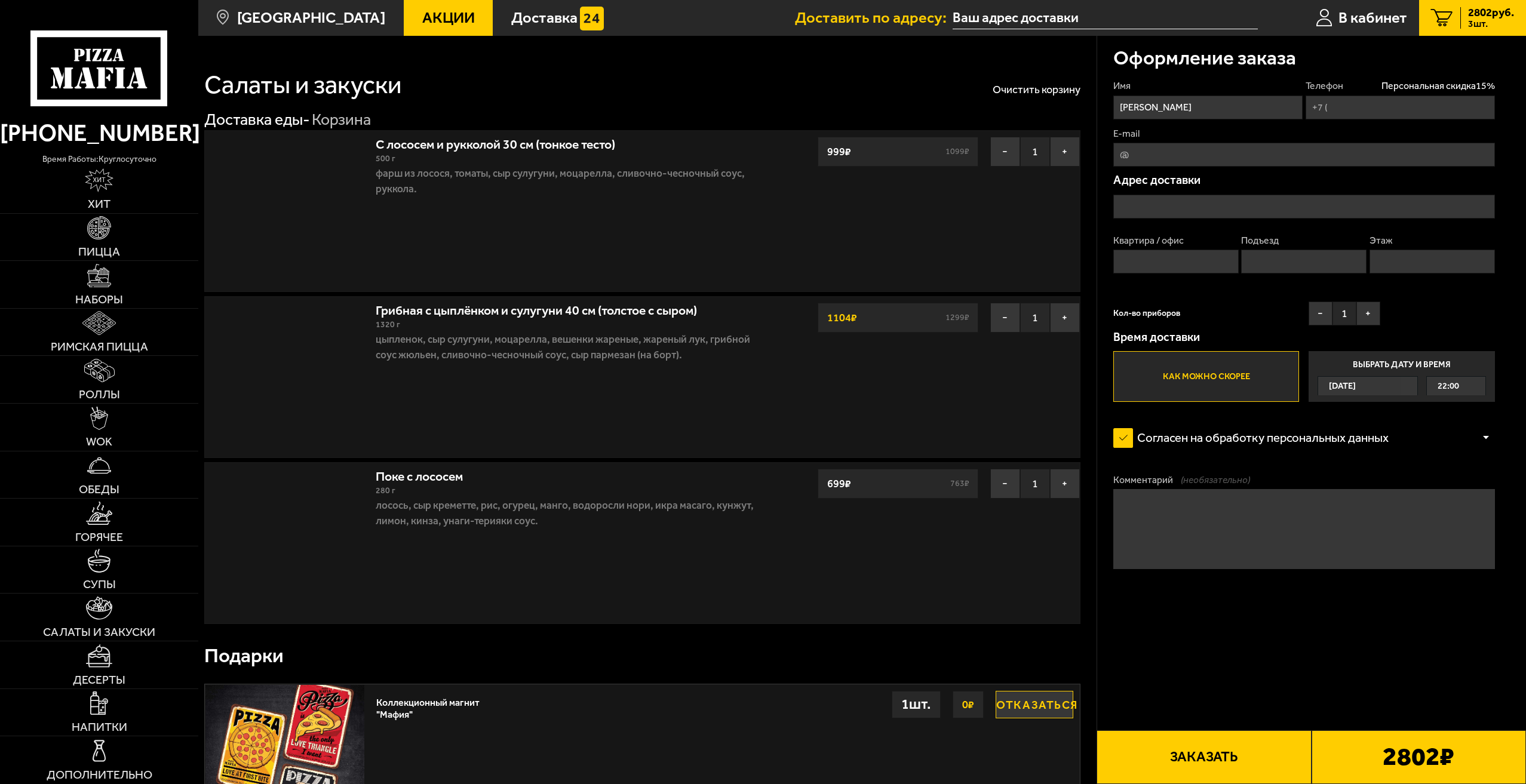
type input "[PHONE_NUMBER]"
type input "[STREET_ADDRESS]"
type input "103"
type input "2"
type input "12"
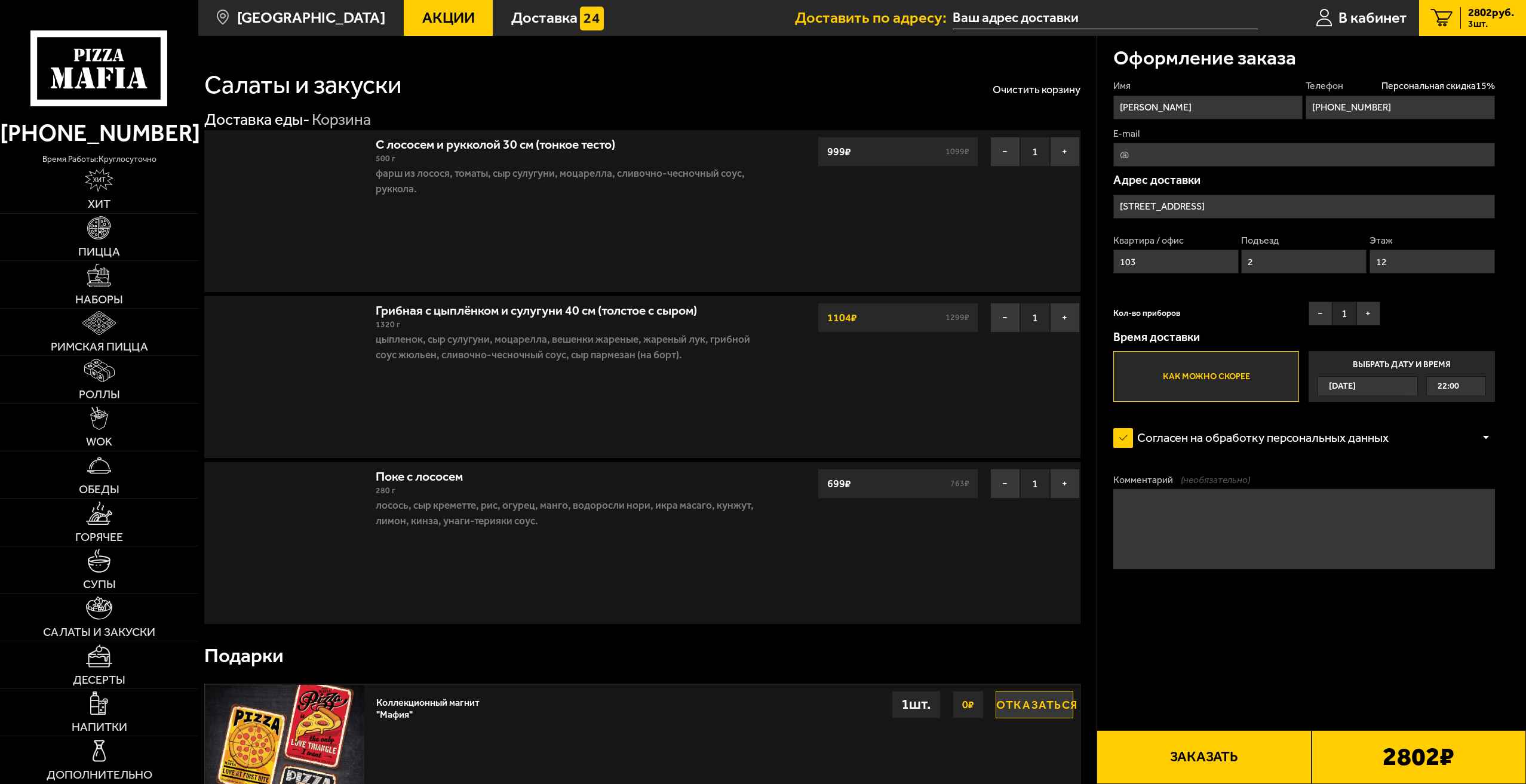
type input "[STREET_ADDRESS]"
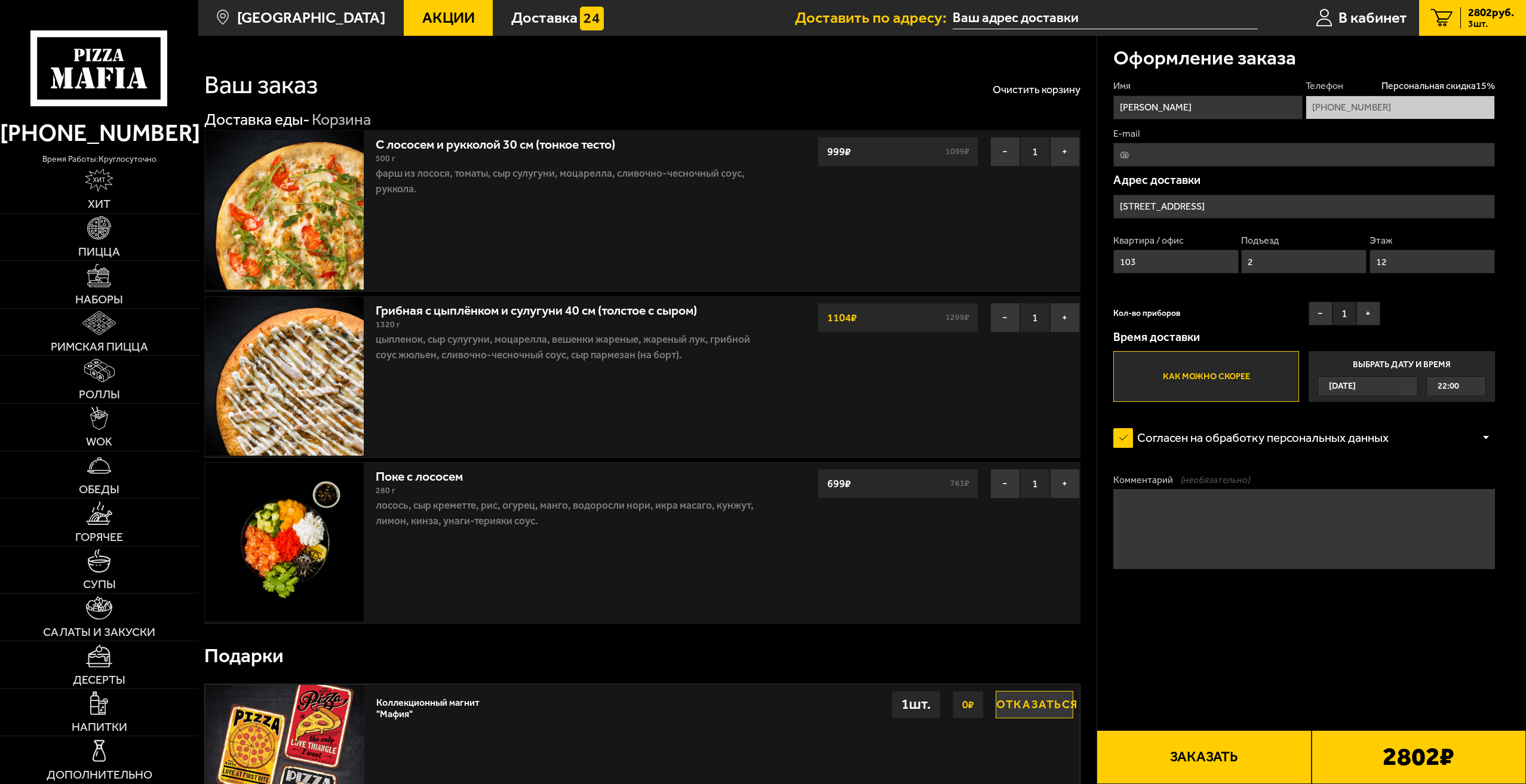
click at [1210, 762] on button "Заказать" at bounding box center [1203, 757] width 214 height 54
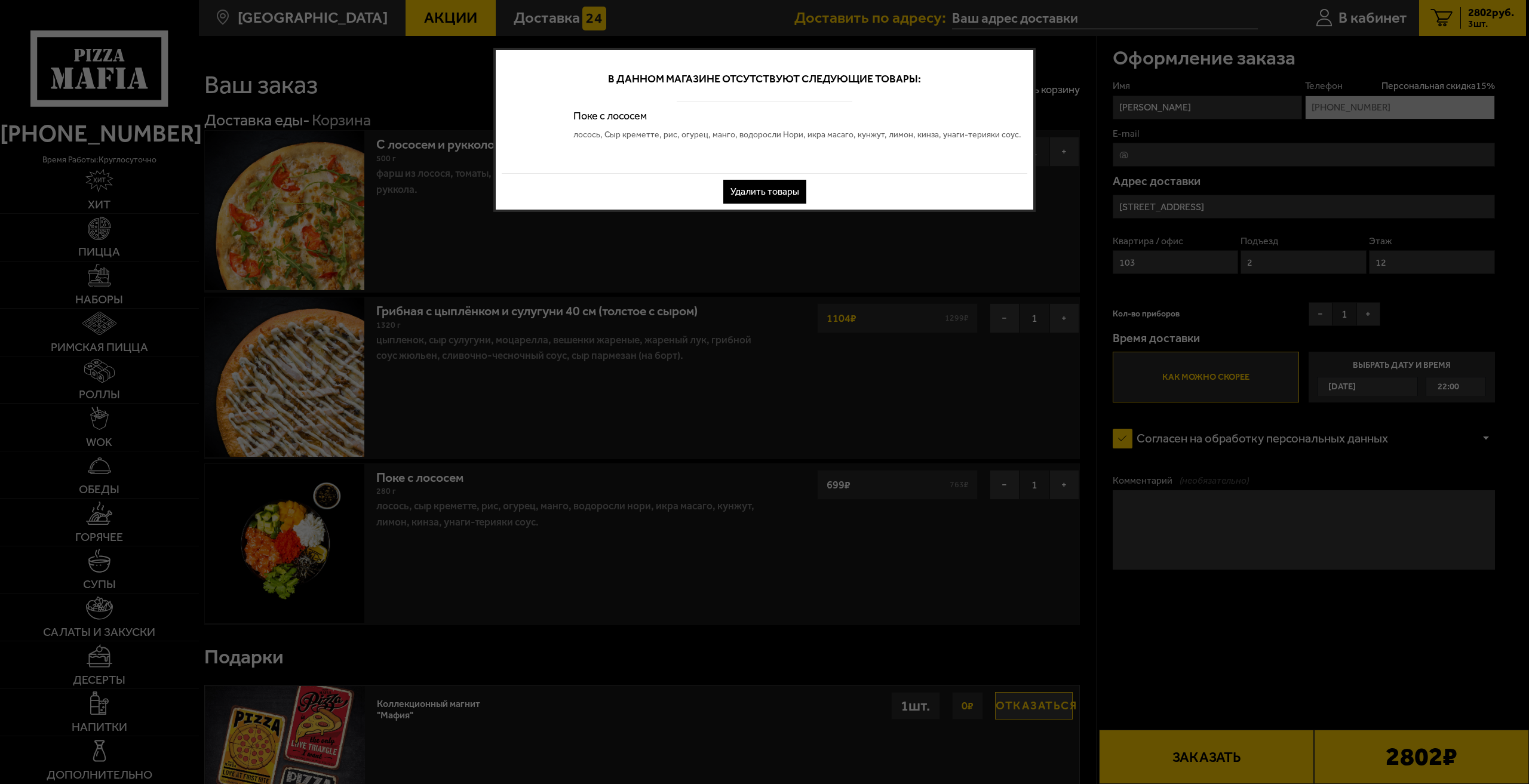
click at [769, 190] on button "Удалить товары" at bounding box center [764, 192] width 83 height 24
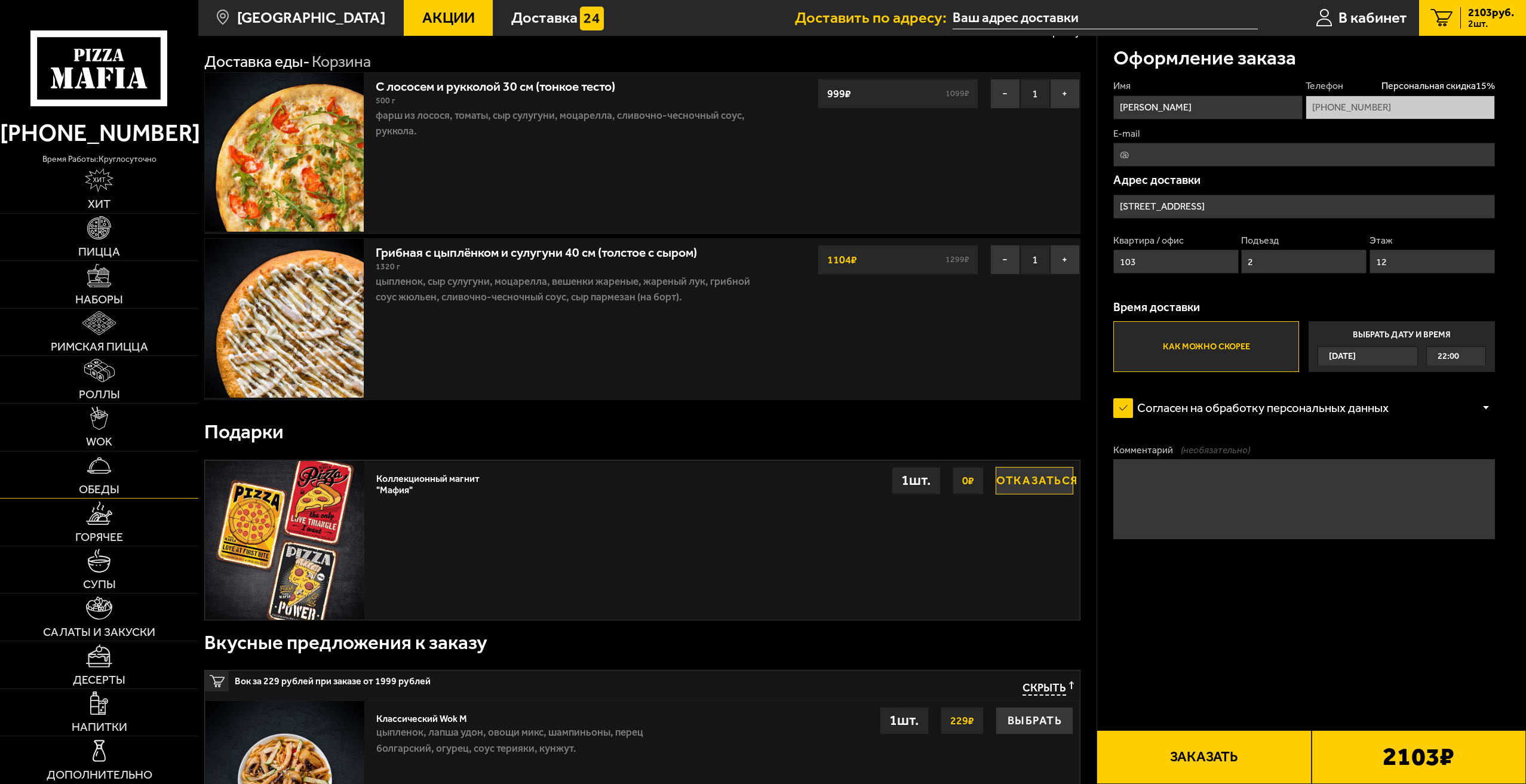
scroll to position [60, 0]
click at [115, 330] on img at bounding box center [99, 322] width 33 height 23
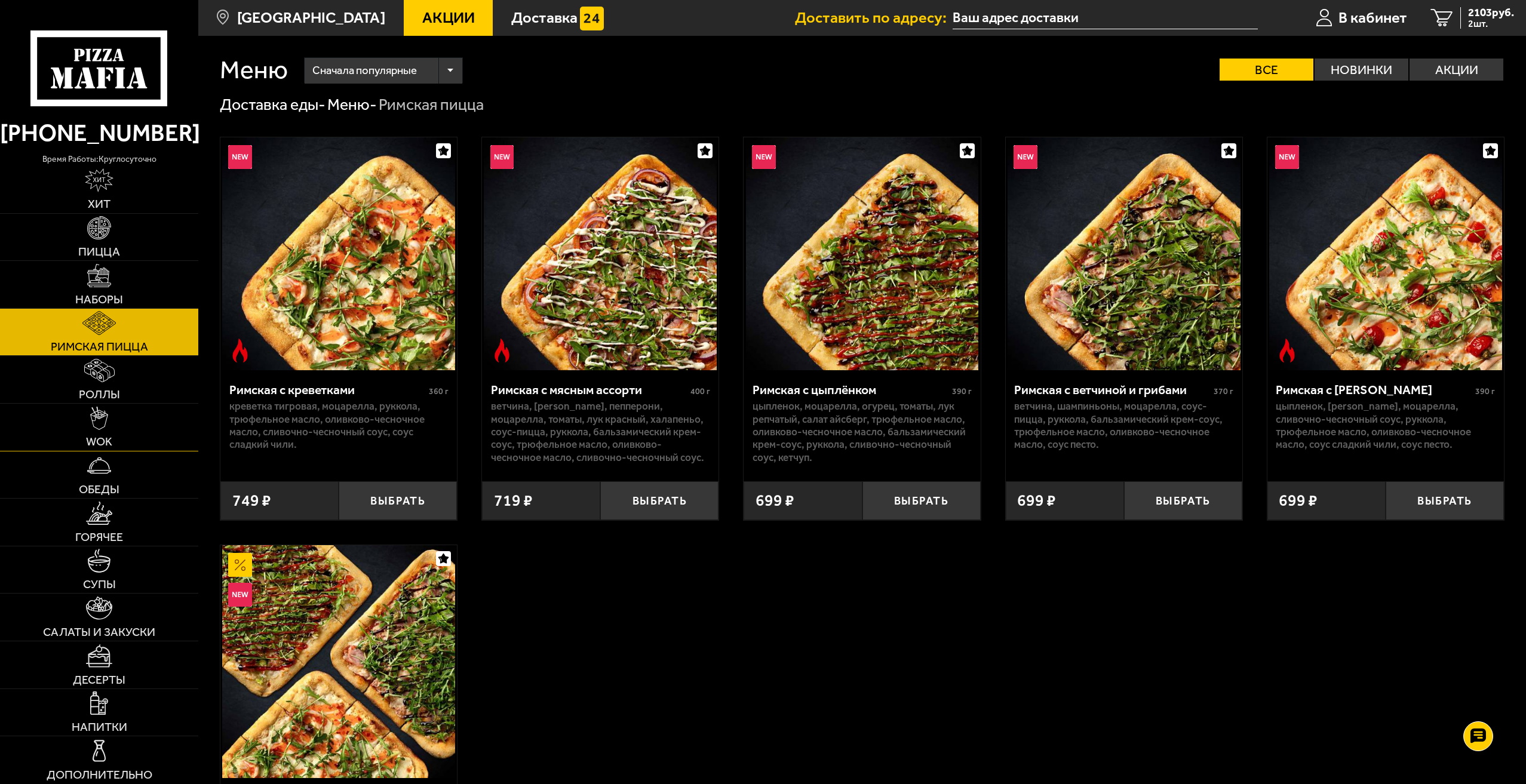
click at [95, 429] on img at bounding box center [99, 418] width 19 height 23
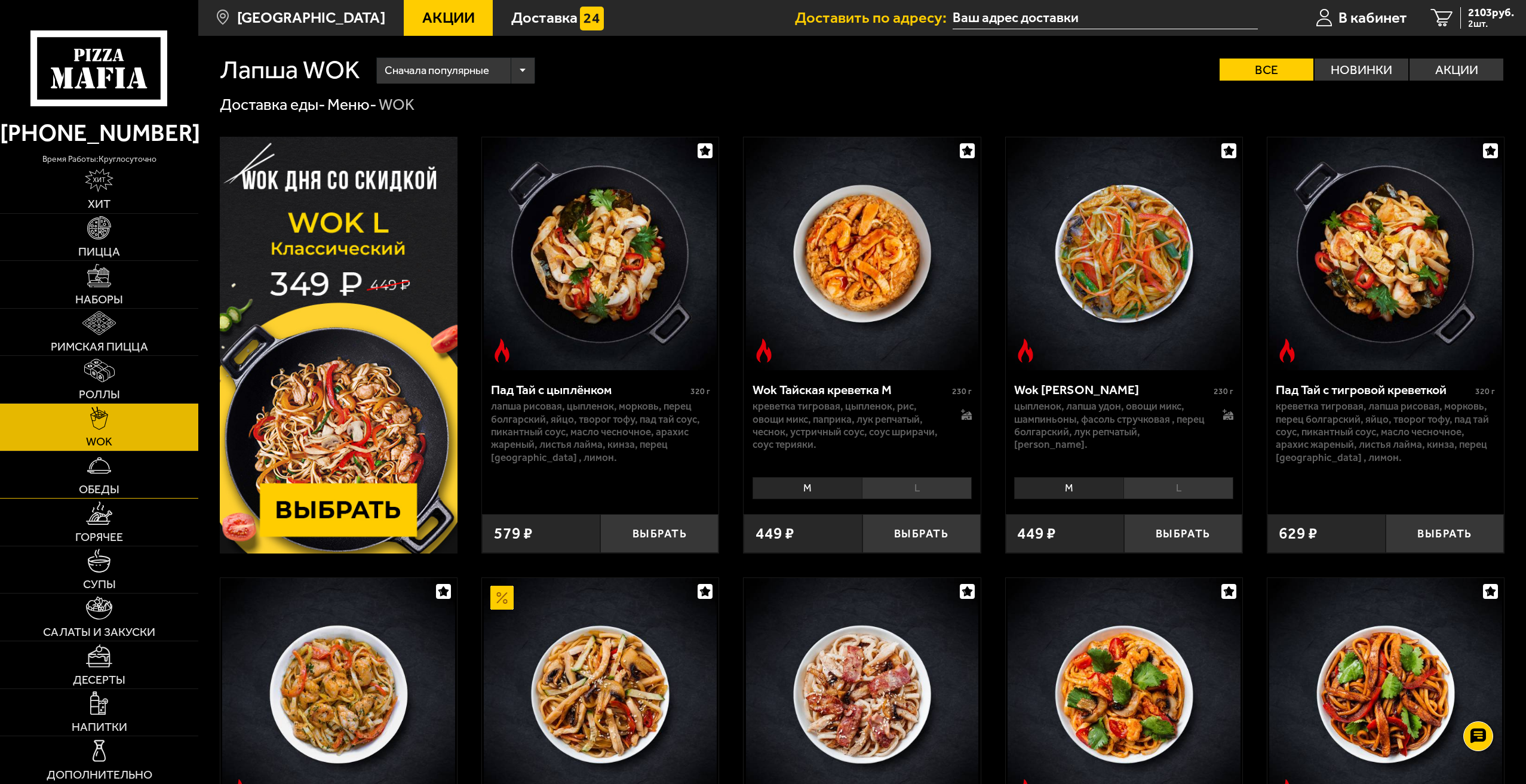
click at [106, 481] on link "Обеды" at bounding box center [99, 475] width 198 height 47
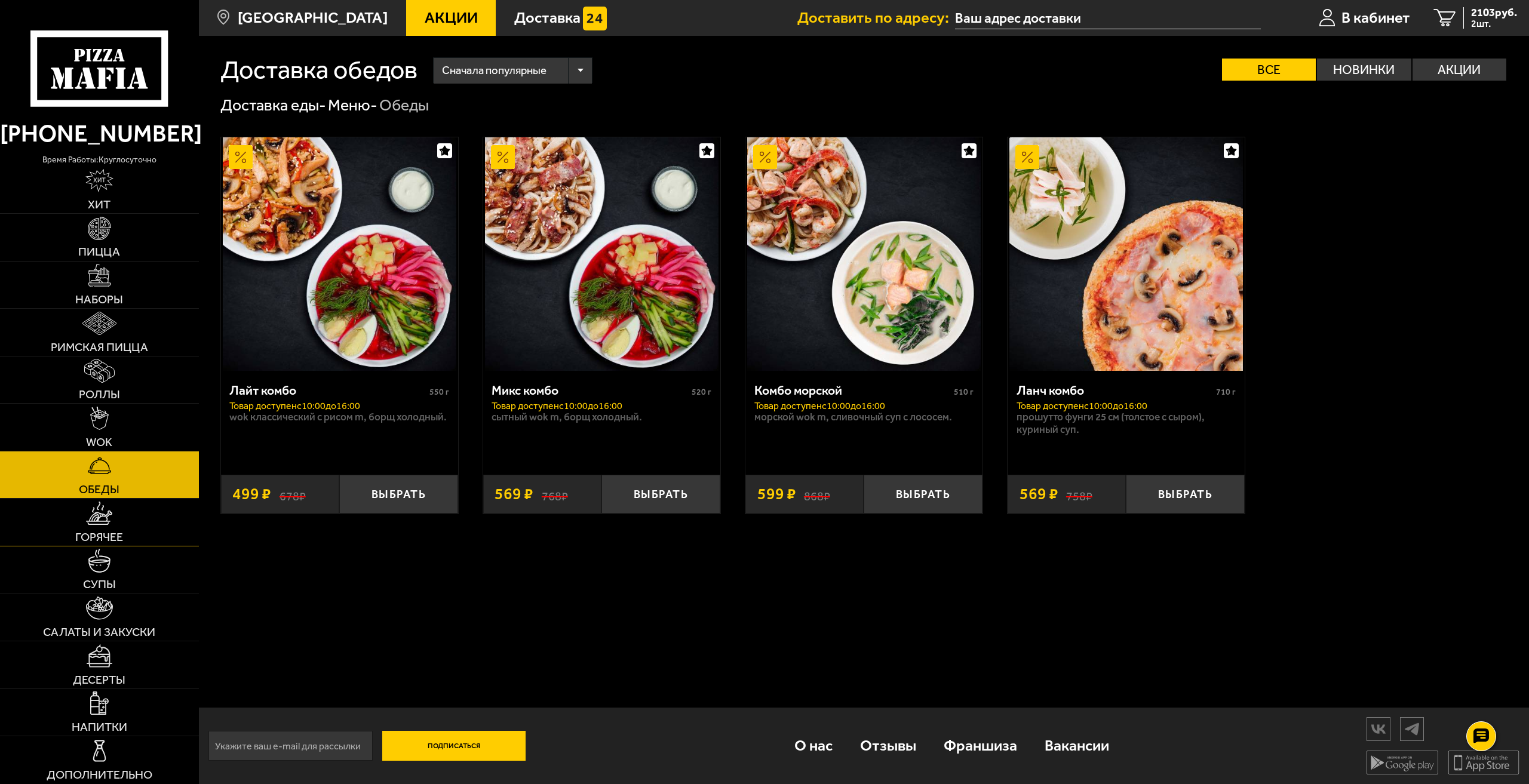
click at [103, 509] on img at bounding box center [99, 513] width 26 height 23
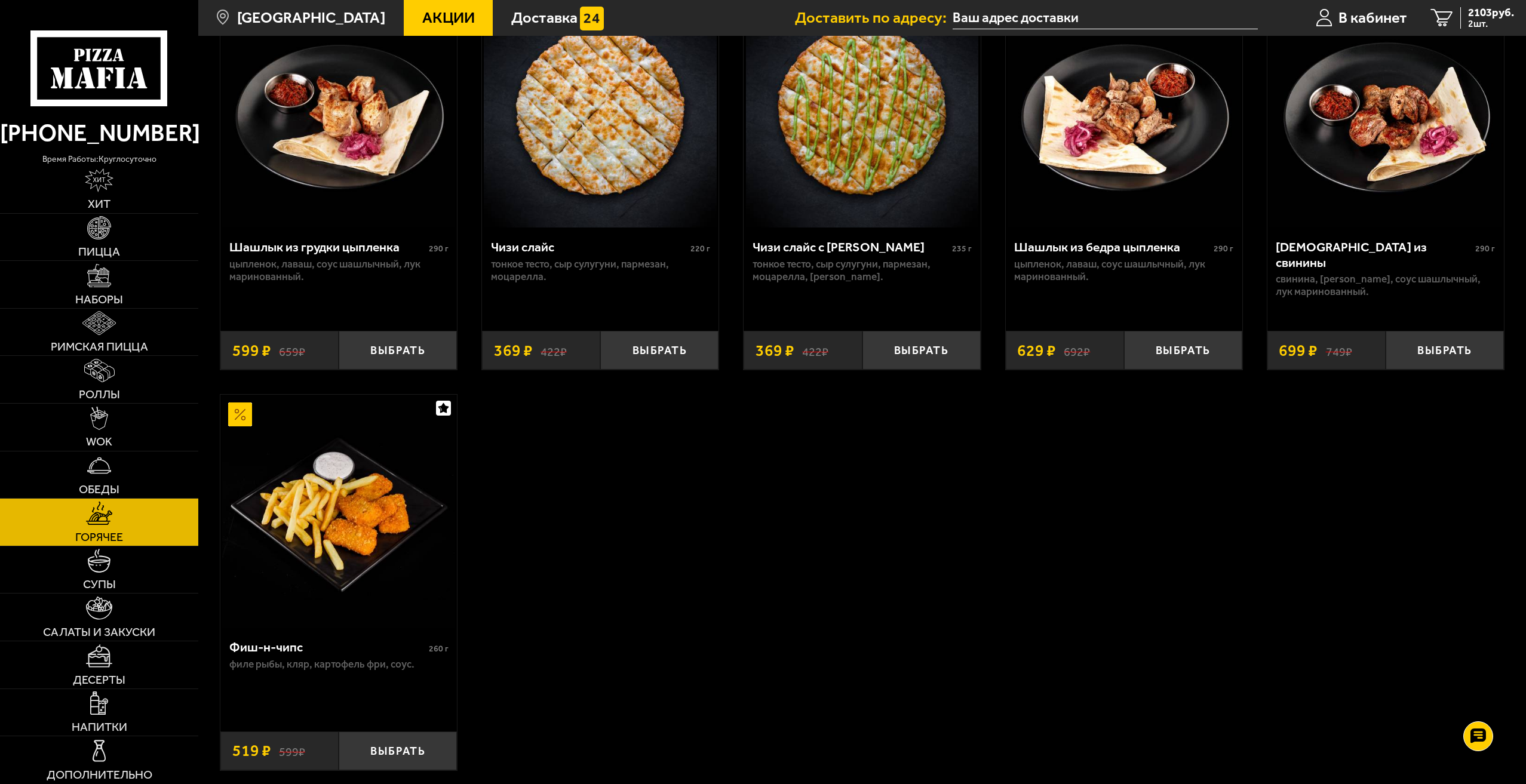
scroll to position [1075, 0]
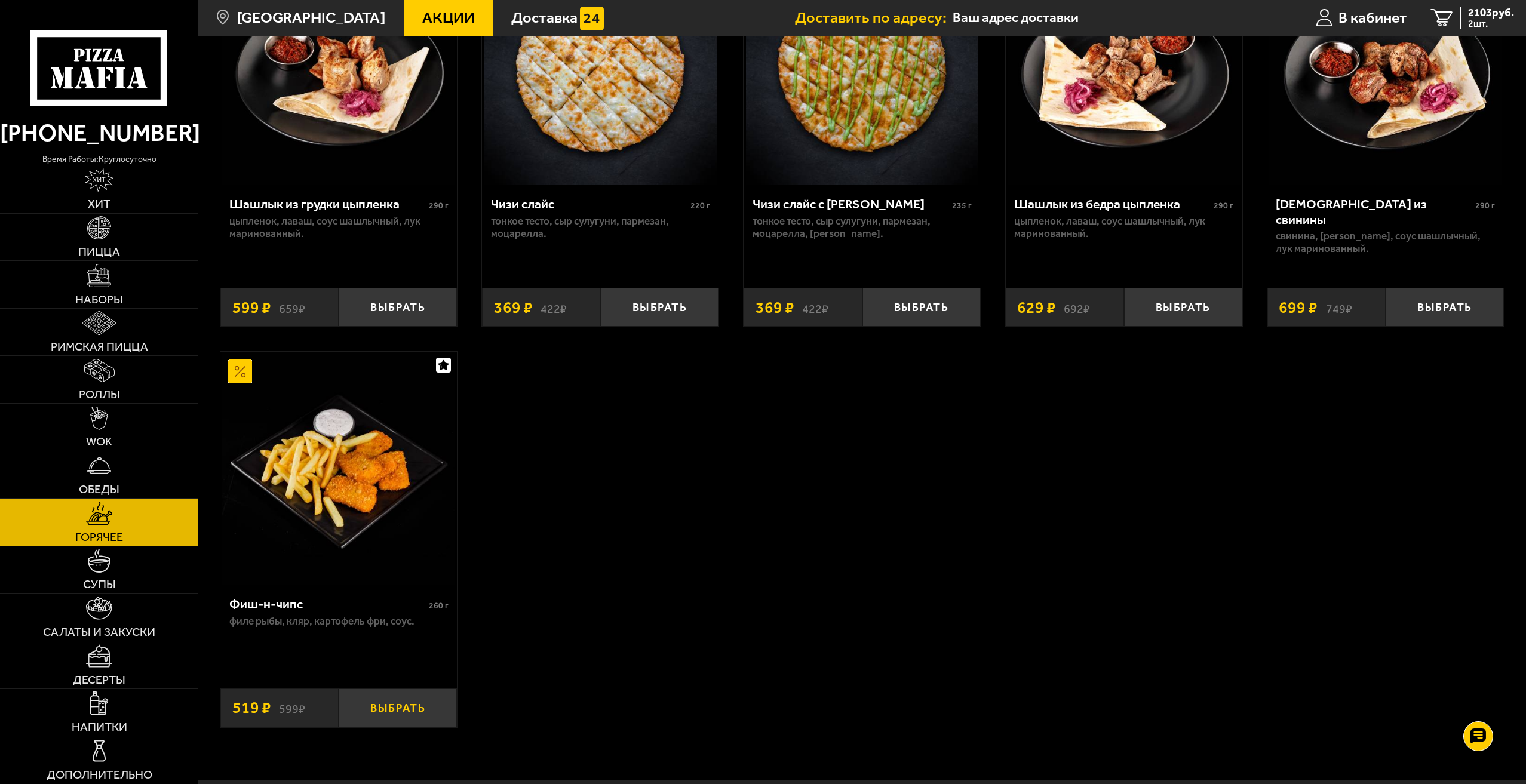
click at [412, 719] on button "Выбрать" at bounding box center [398, 708] width 118 height 39
click at [1487, 11] on span "2622 руб." at bounding box center [1491, 13] width 46 height 11
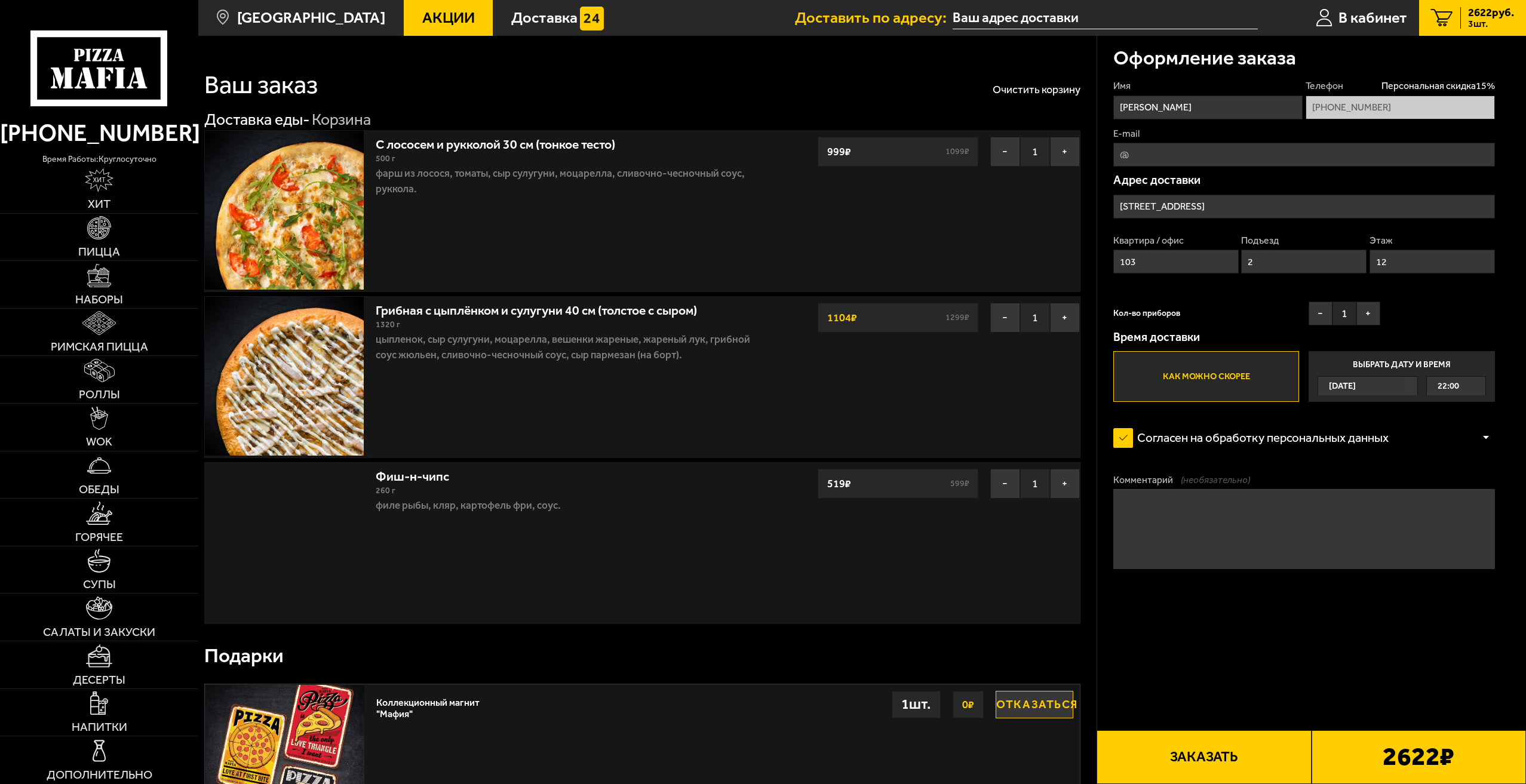
type input "[STREET_ADDRESS]"
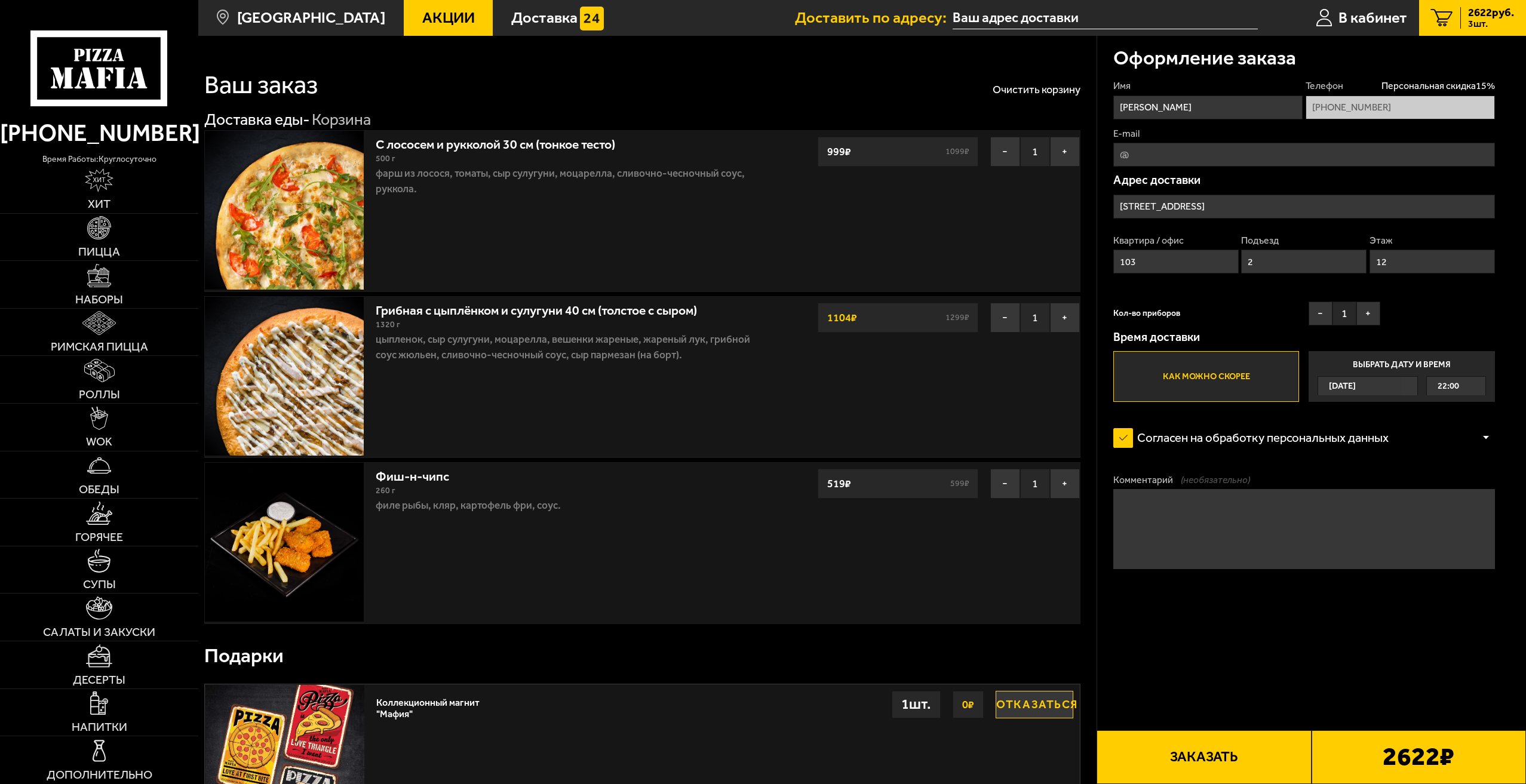
click at [1195, 760] on button "Заказать" at bounding box center [1203, 757] width 214 height 54
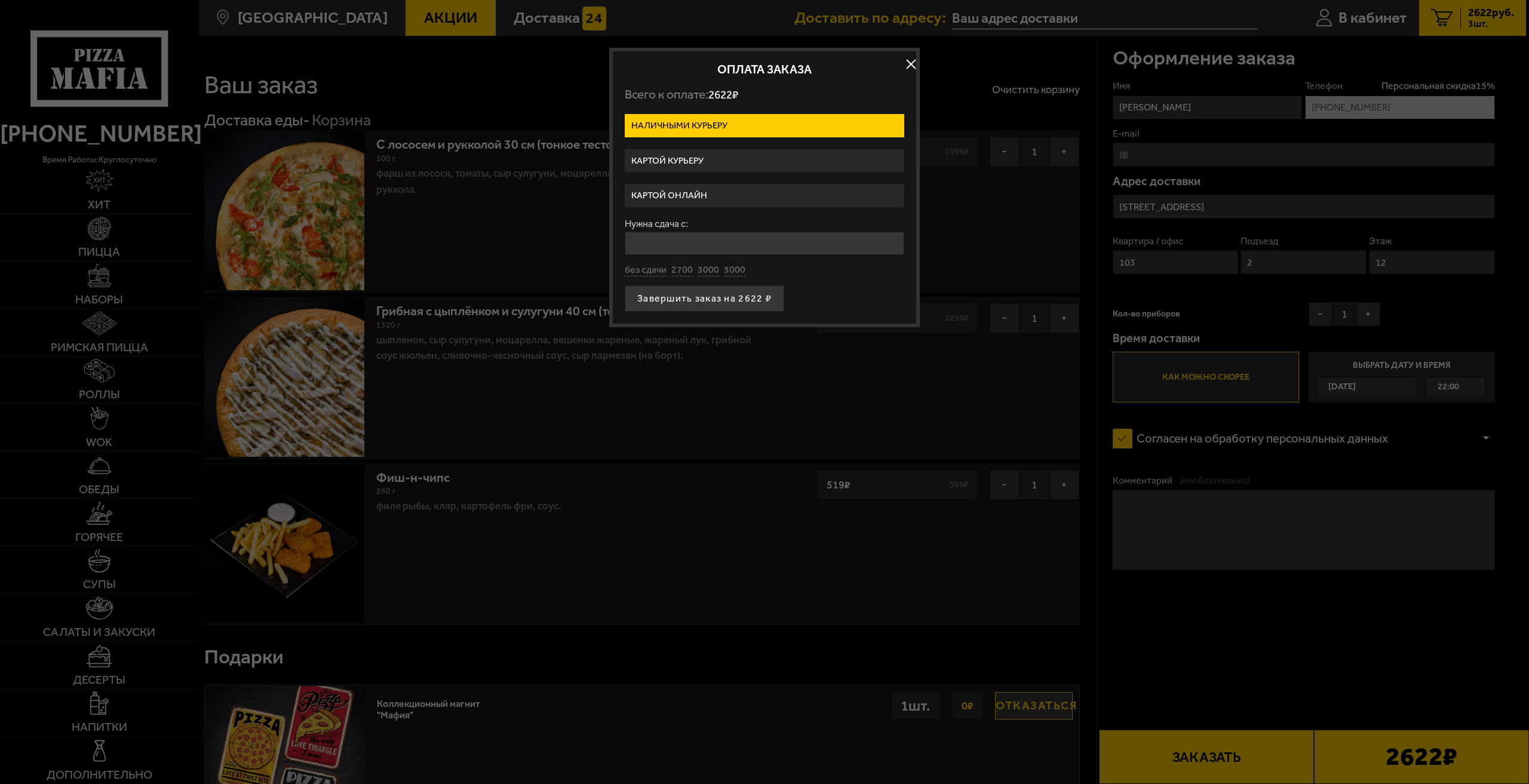
click at [702, 195] on label "Картой онлайн" at bounding box center [764, 195] width 280 height 23
click at [0, 0] on input "Картой онлайн" at bounding box center [0, 0] width 0 height 0
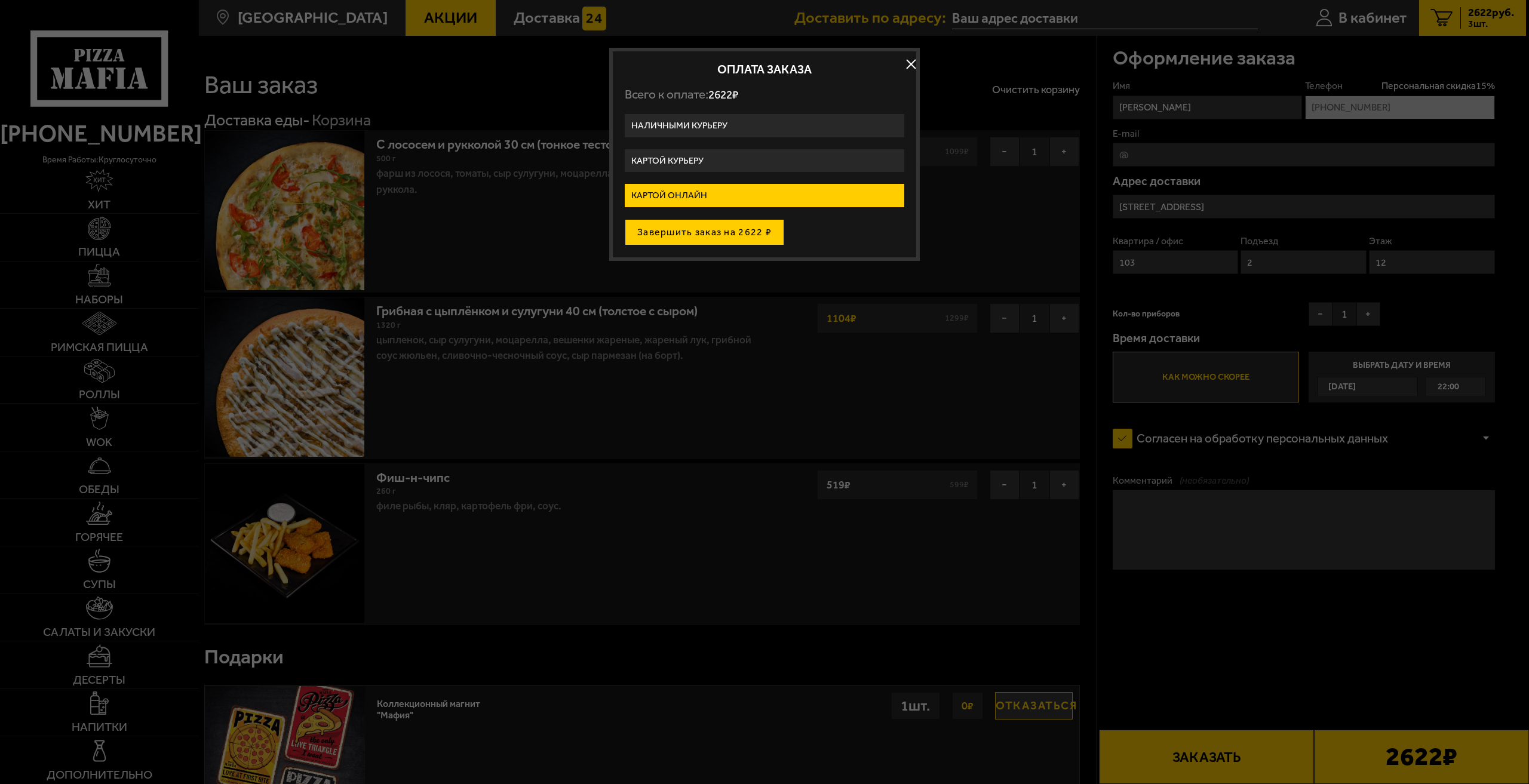
click at [721, 234] on button "Завершить заказ на 2622 ₽" at bounding box center [704, 232] width 159 height 26
